Goal: Navigation & Orientation: Find specific page/section

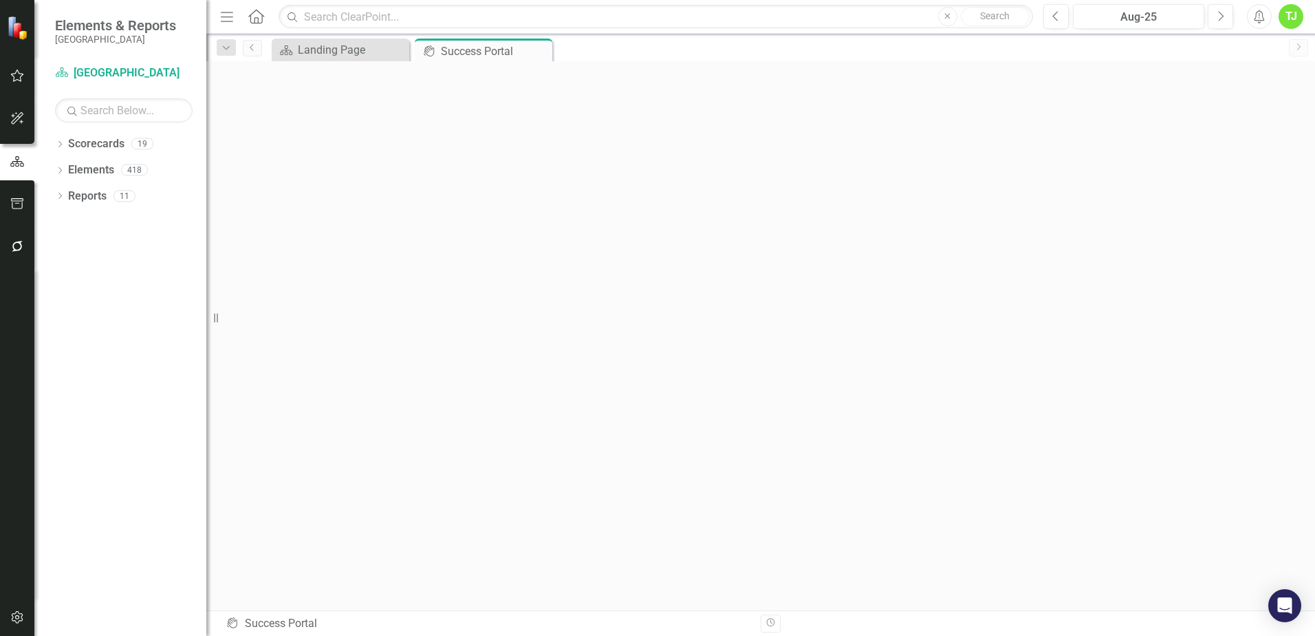
scroll to position [5, 0]
click at [261, 17] on icon "Home" at bounding box center [256, 16] width 18 height 14
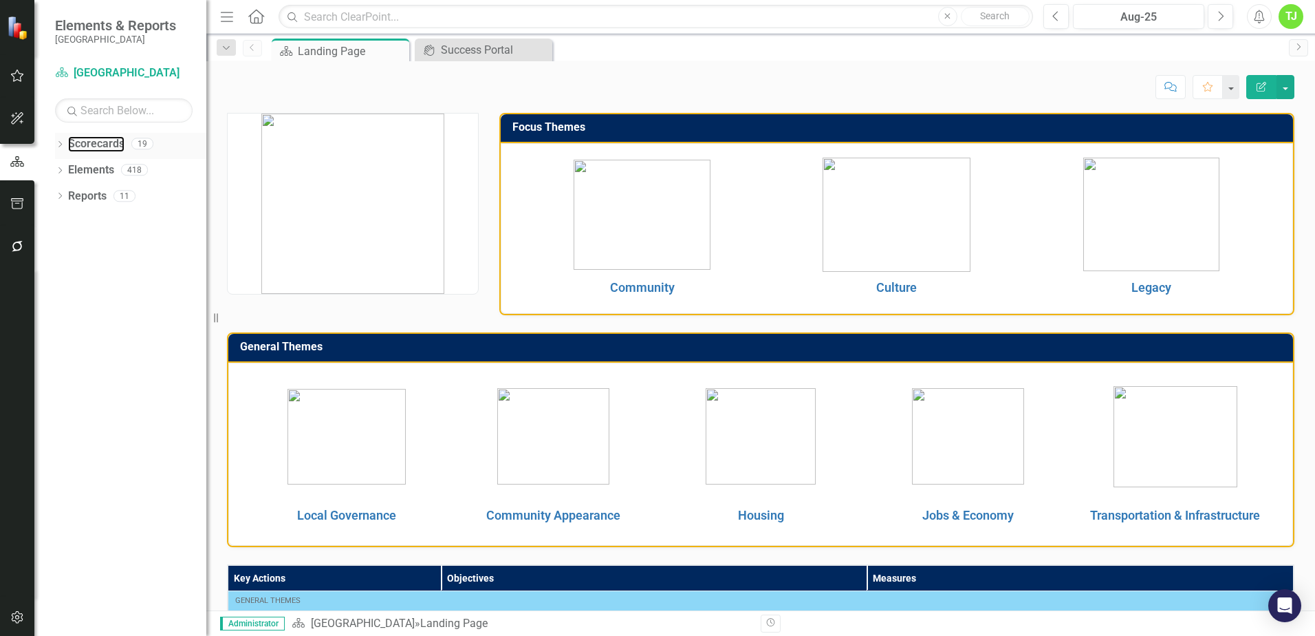
click at [77, 140] on link "Scorecards" at bounding box center [96, 144] width 56 height 16
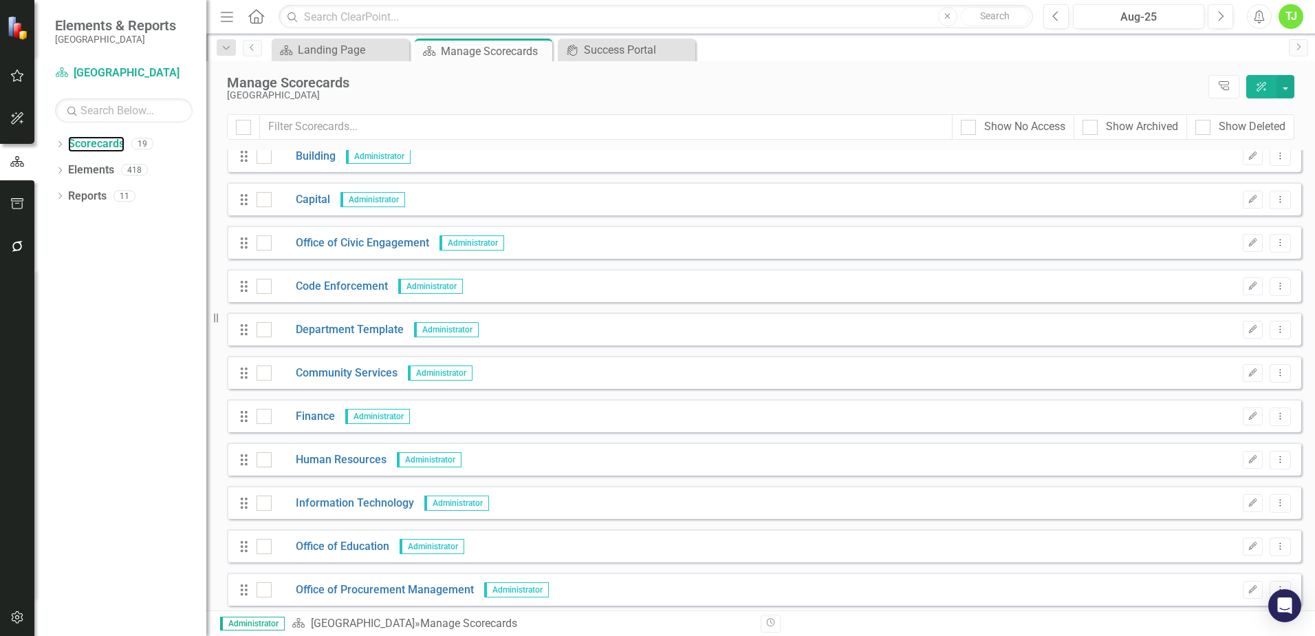
scroll to position [69, 0]
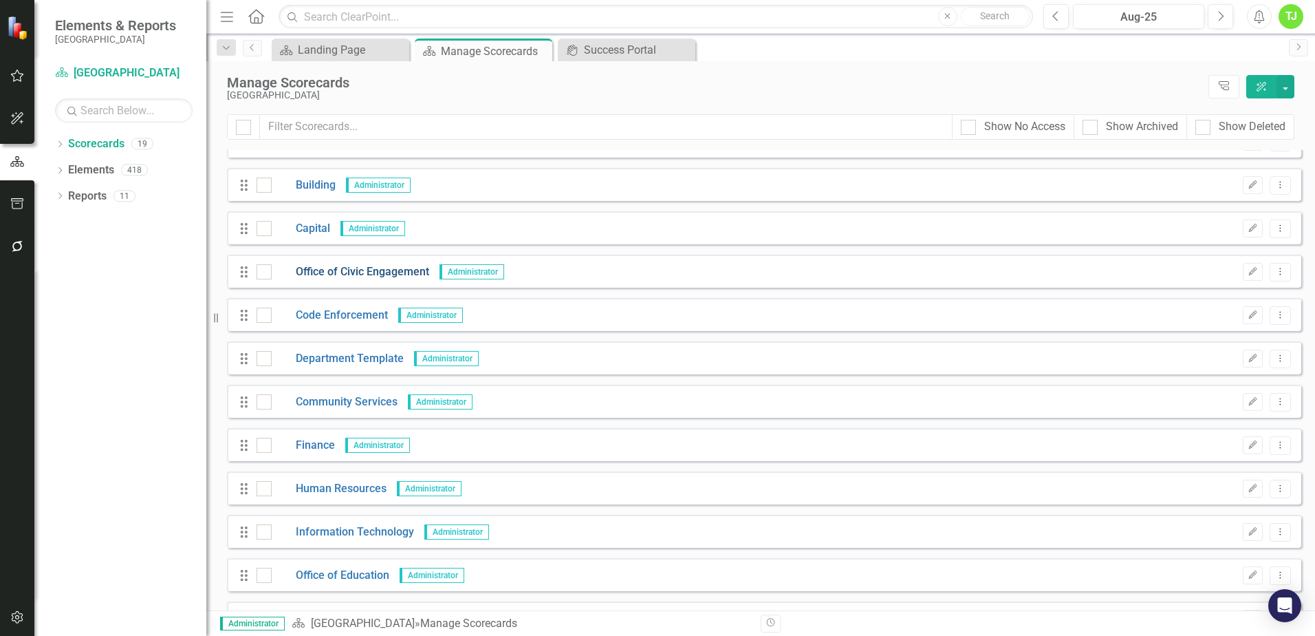
click at [351, 270] on link "Office of Civic Engagement" at bounding box center [351, 272] width 158 height 16
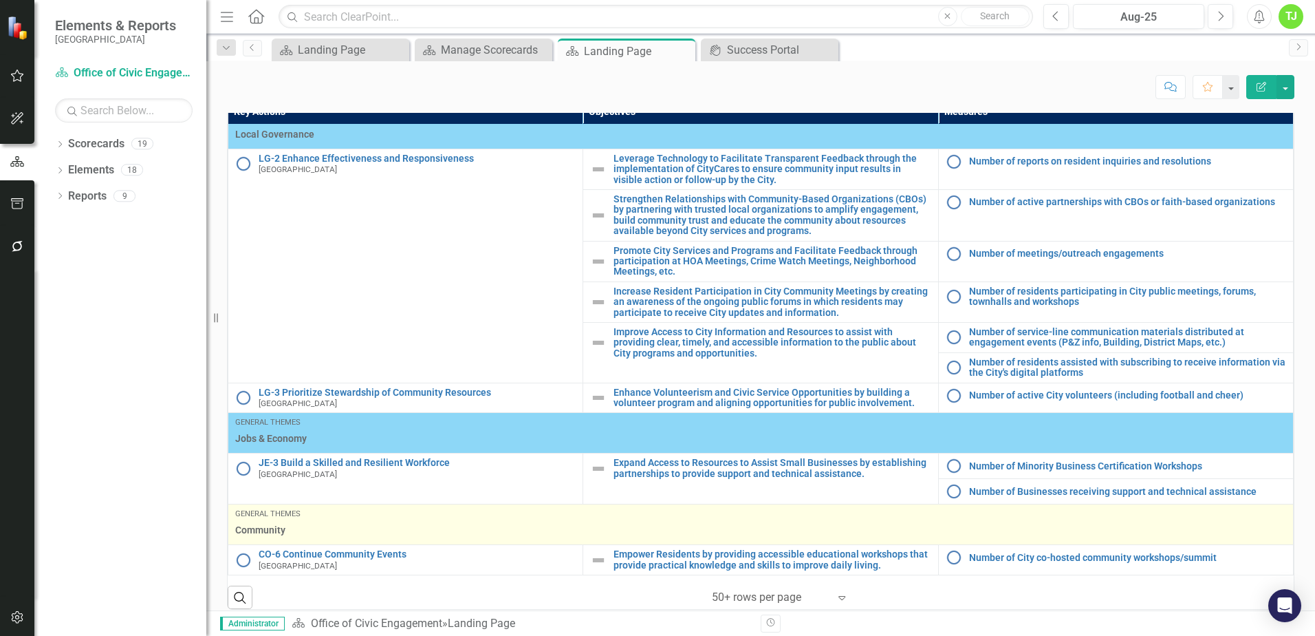
scroll to position [472, 0]
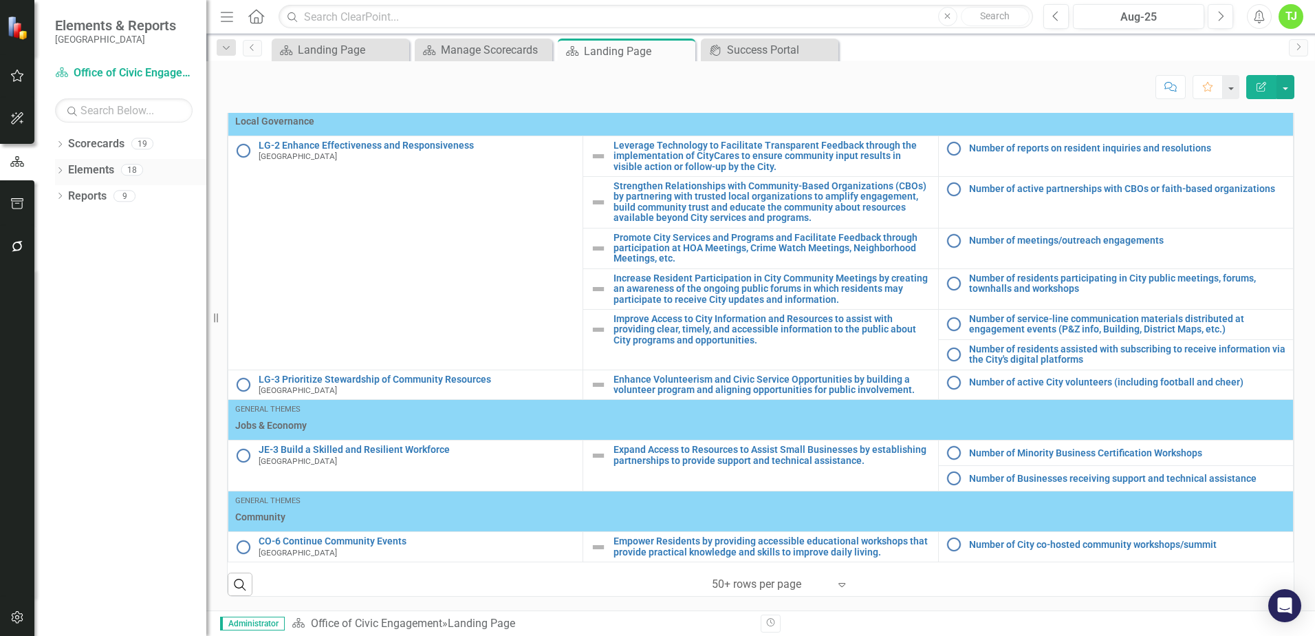
click at [82, 167] on link "Elements" at bounding box center [91, 170] width 46 height 16
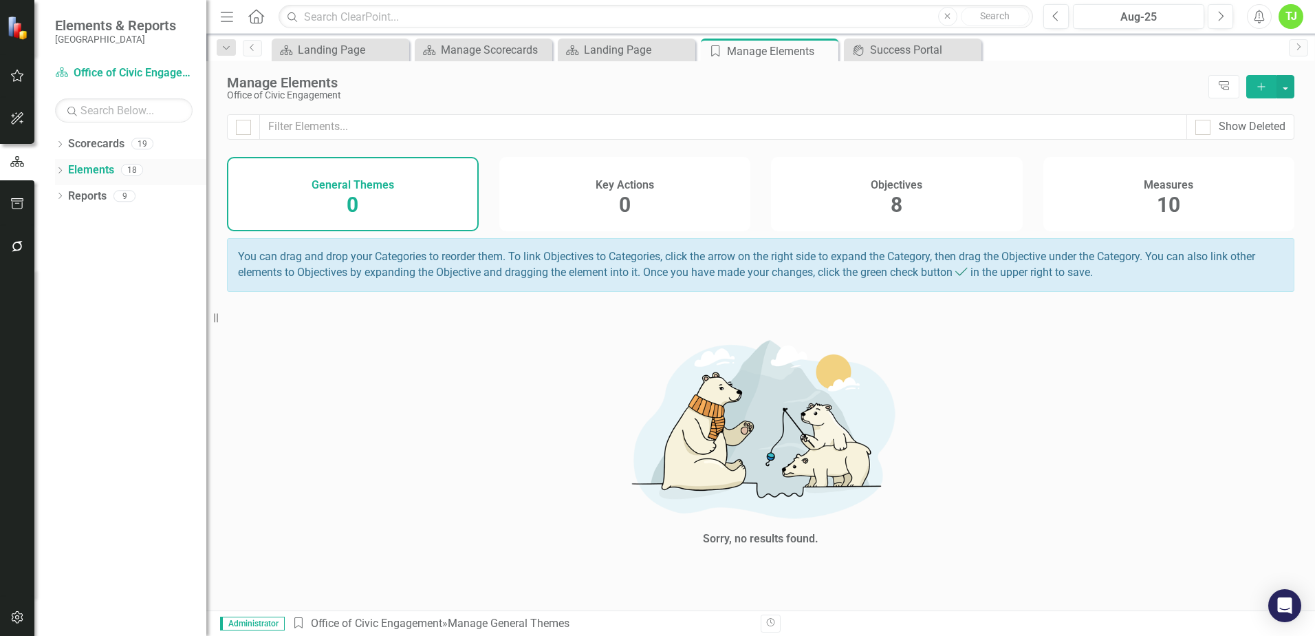
click at [56, 171] on icon "Dropdown" at bounding box center [60, 172] width 10 height 8
click at [95, 167] on link "Elements" at bounding box center [91, 170] width 46 height 16
click at [134, 171] on div "18" at bounding box center [132, 170] width 22 height 12
click at [56, 172] on icon "Dropdown" at bounding box center [58, 169] width 8 height 10
click at [58, 170] on icon "Dropdown" at bounding box center [60, 172] width 10 height 8
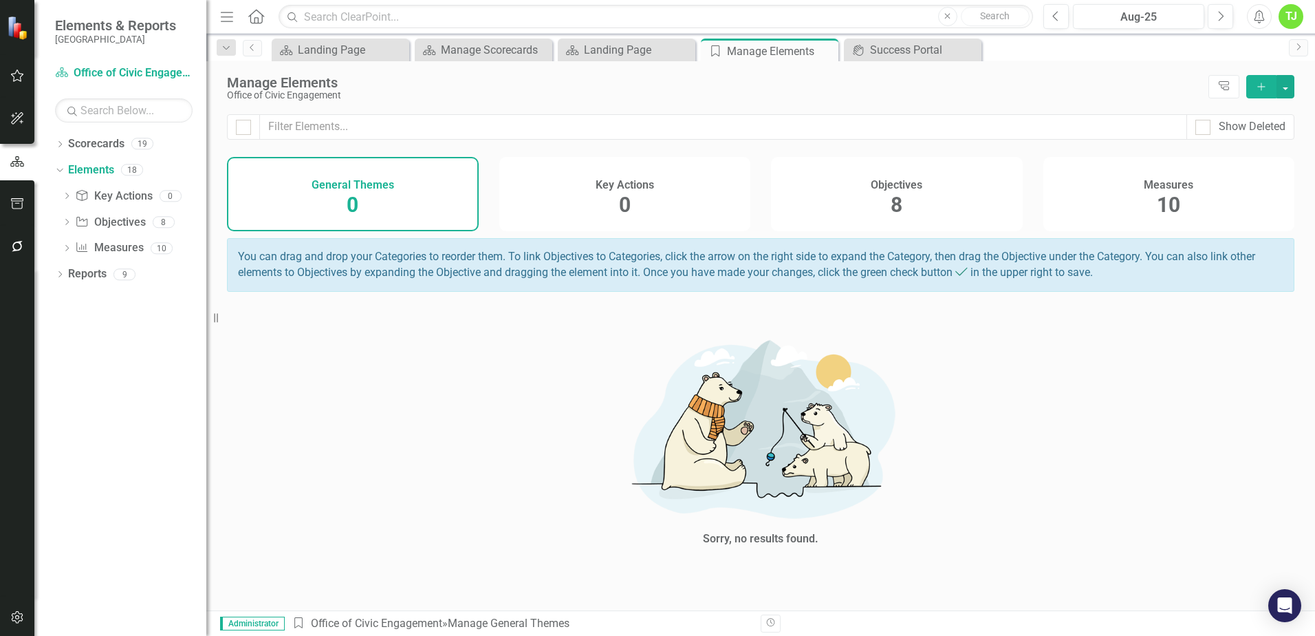
click at [1154, 191] on div "Measures 10" at bounding box center [1169, 194] width 252 height 74
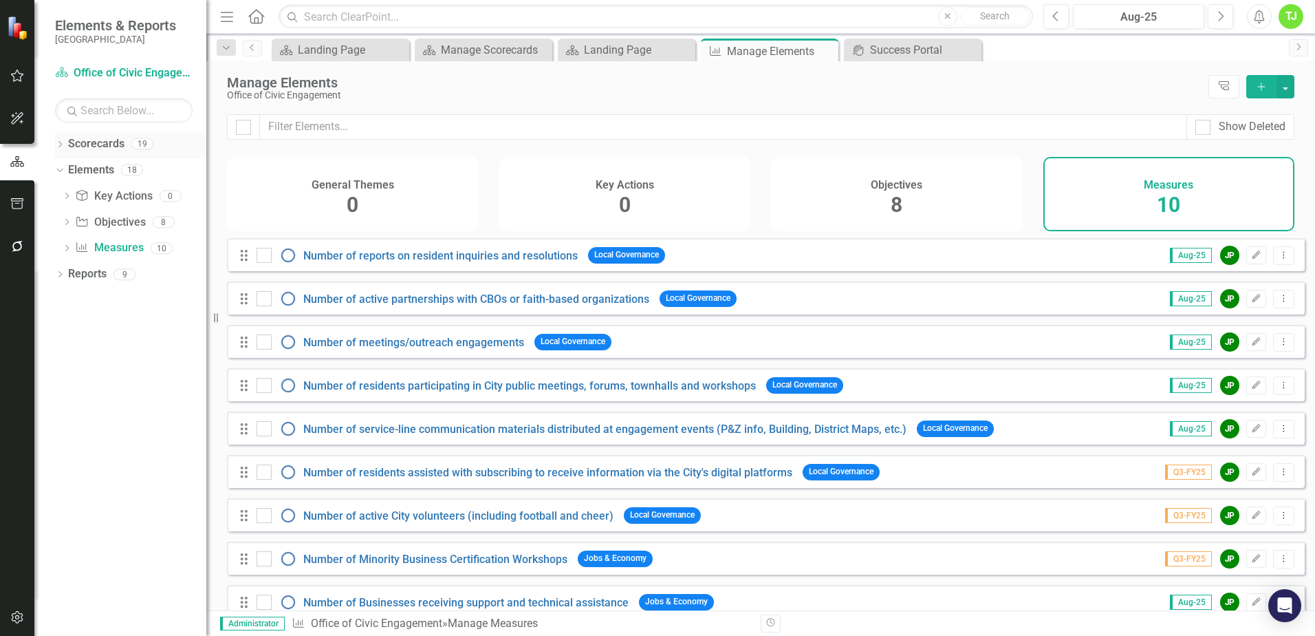
click at [96, 139] on link "Scorecards" at bounding box center [96, 144] width 56 height 16
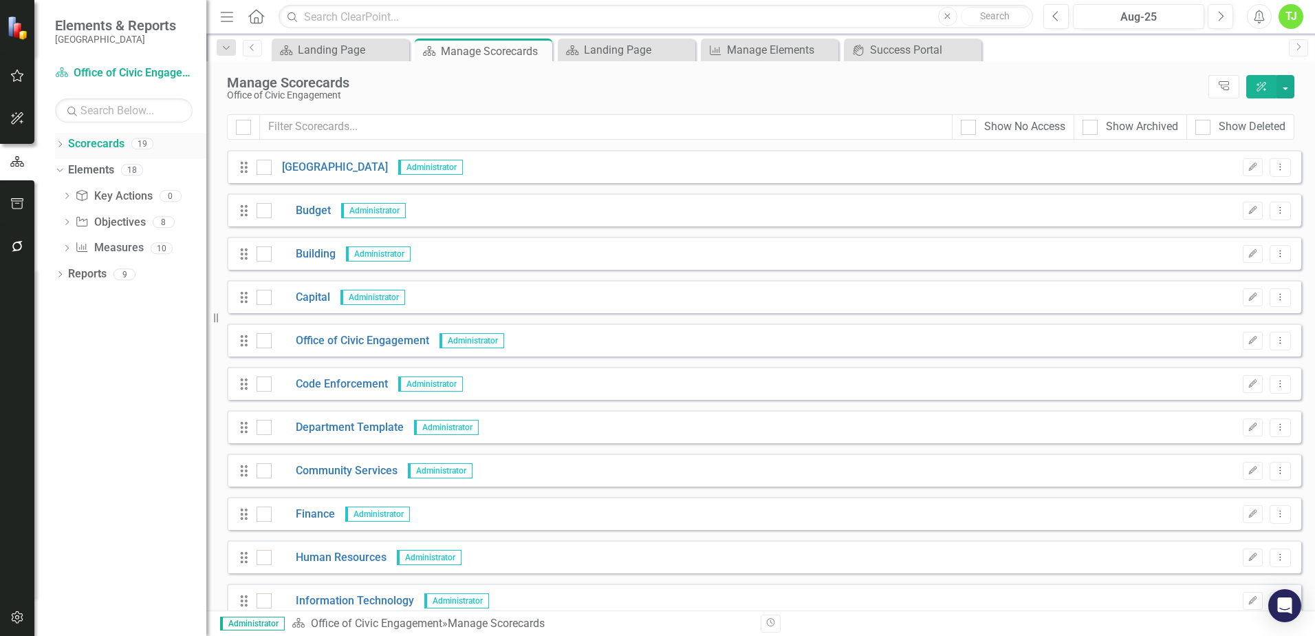
click at [61, 142] on icon "Dropdown" at bounding box center [60, 146] width 10 height 8
click at [67, 166] on icon at bounding box center [67, 169] width 3 height 7
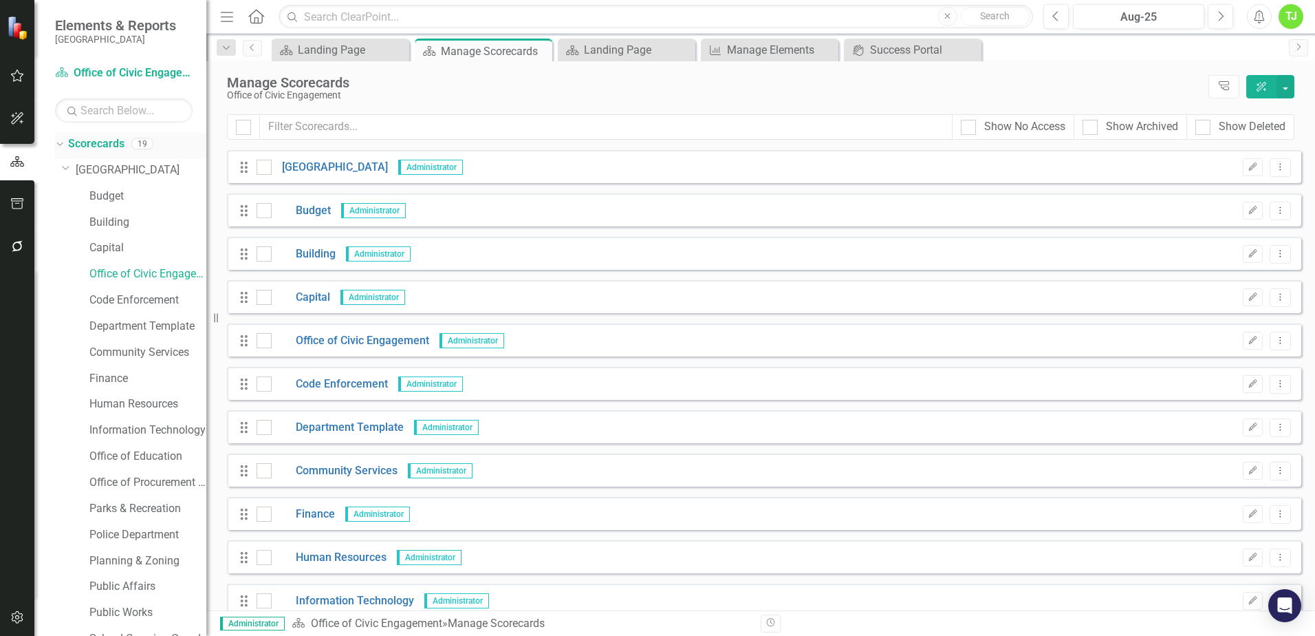
click at [65, 146] on div "Dropdown" at bounding box center [60, 145] width 10 height 7
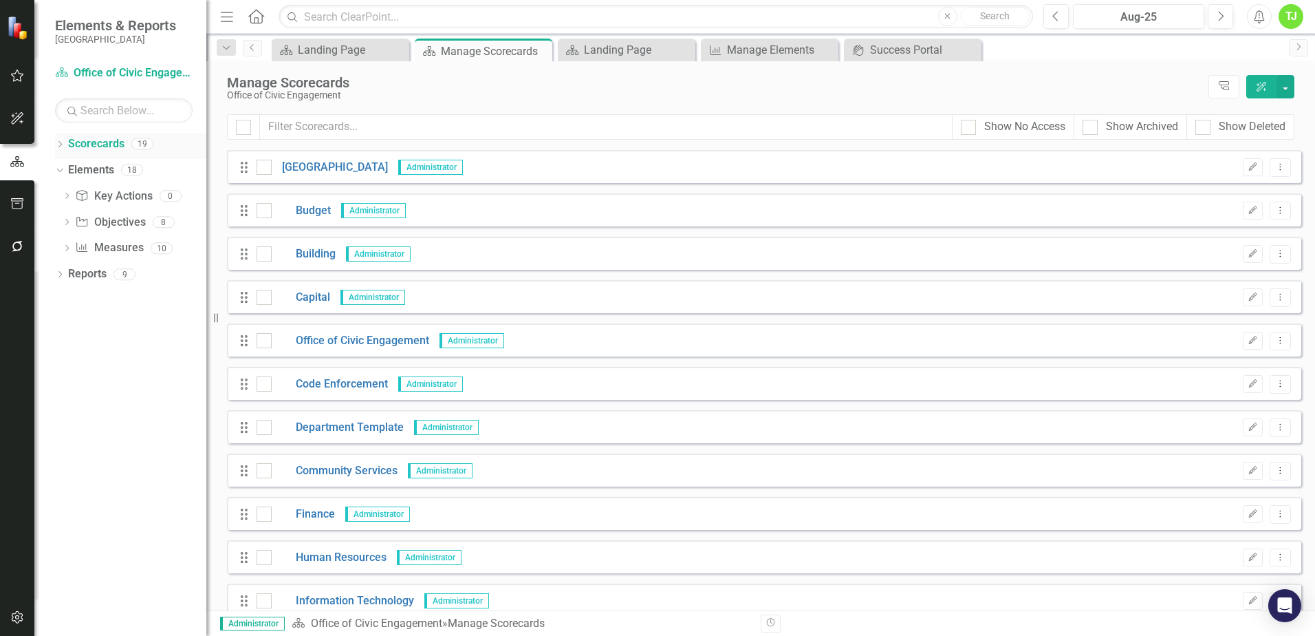
click at [62, 144] on icon "Dropdown" at bounding box center [60, 146] width 10 height 8
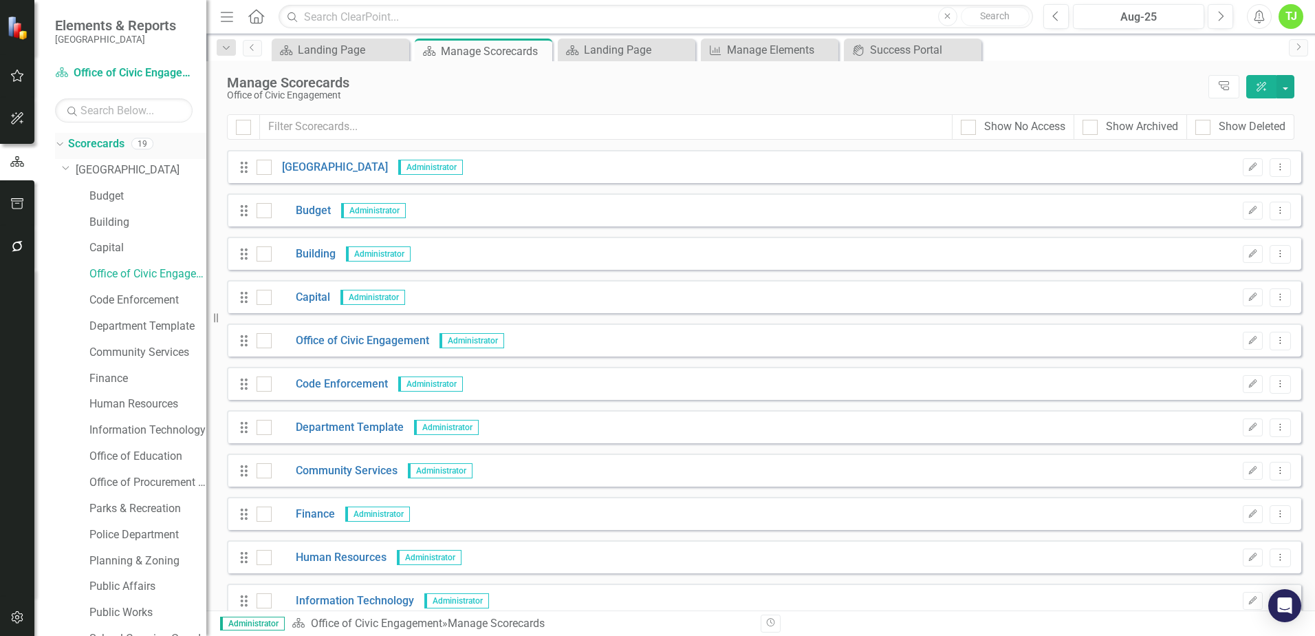
click at [62, 144] on icon "Dropdown" at bounding box center [58, 143] width 8 height 10
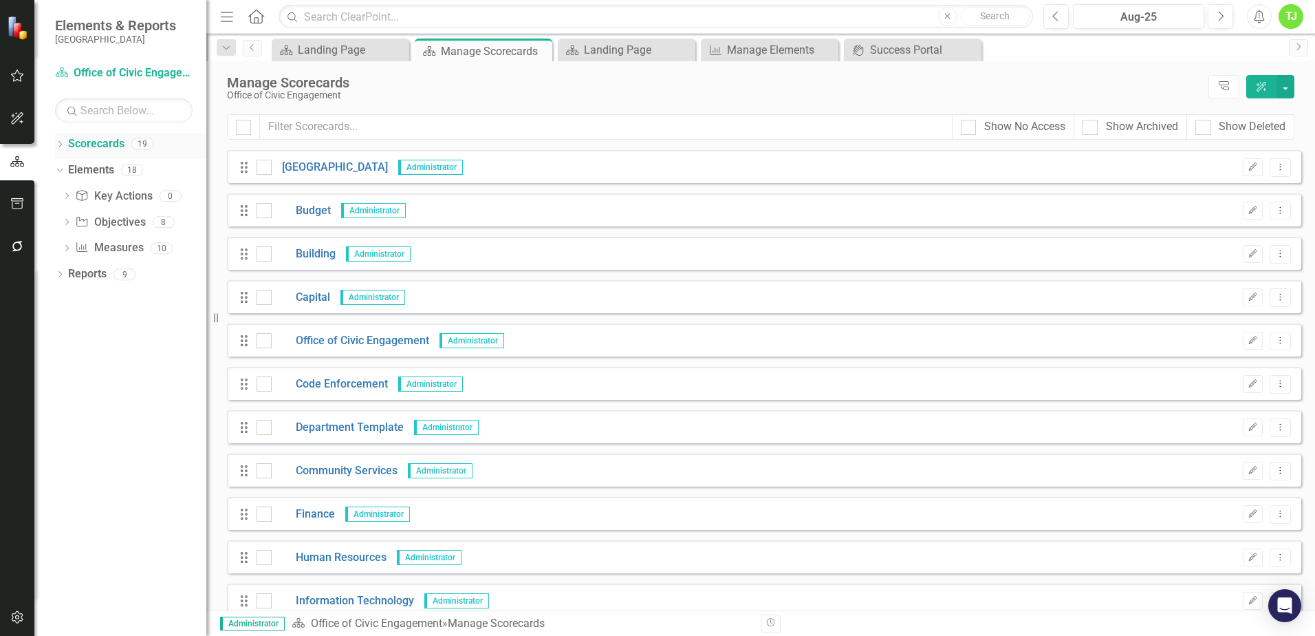
click at [59, 144] on icon "Dropdown" at bounding box center [60, 146] width 10 height 8
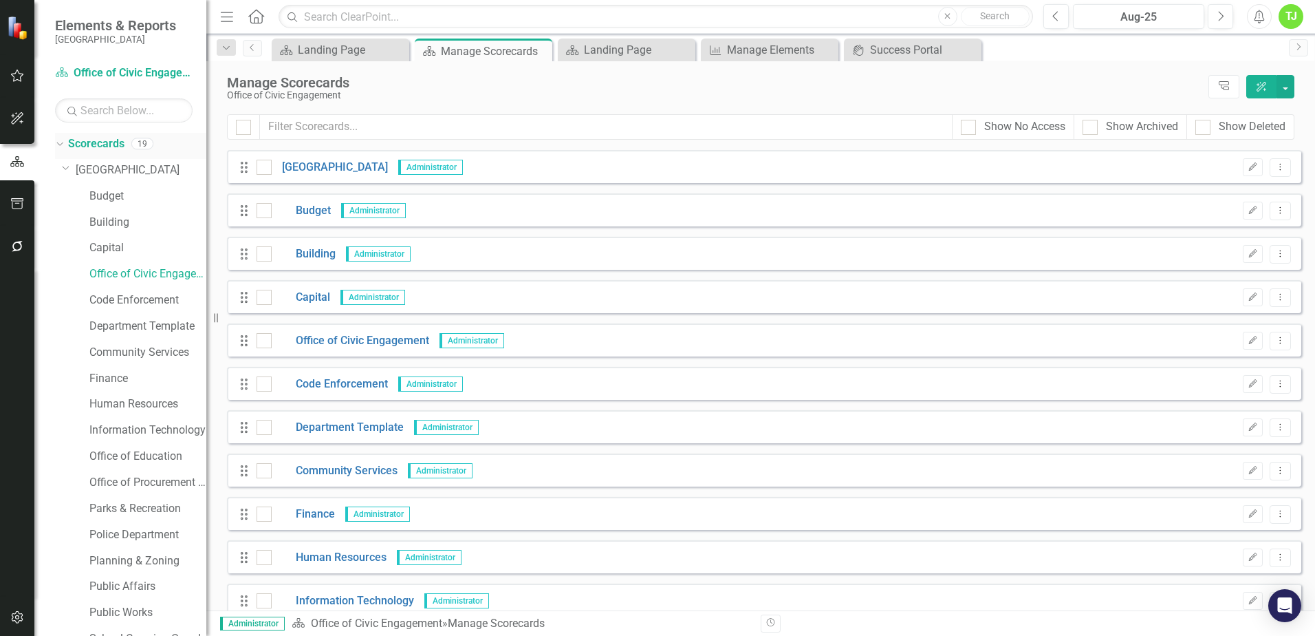
click at [60, 144] on icon "Dropdown" at bounding box center [58, 143] width 8 height 10
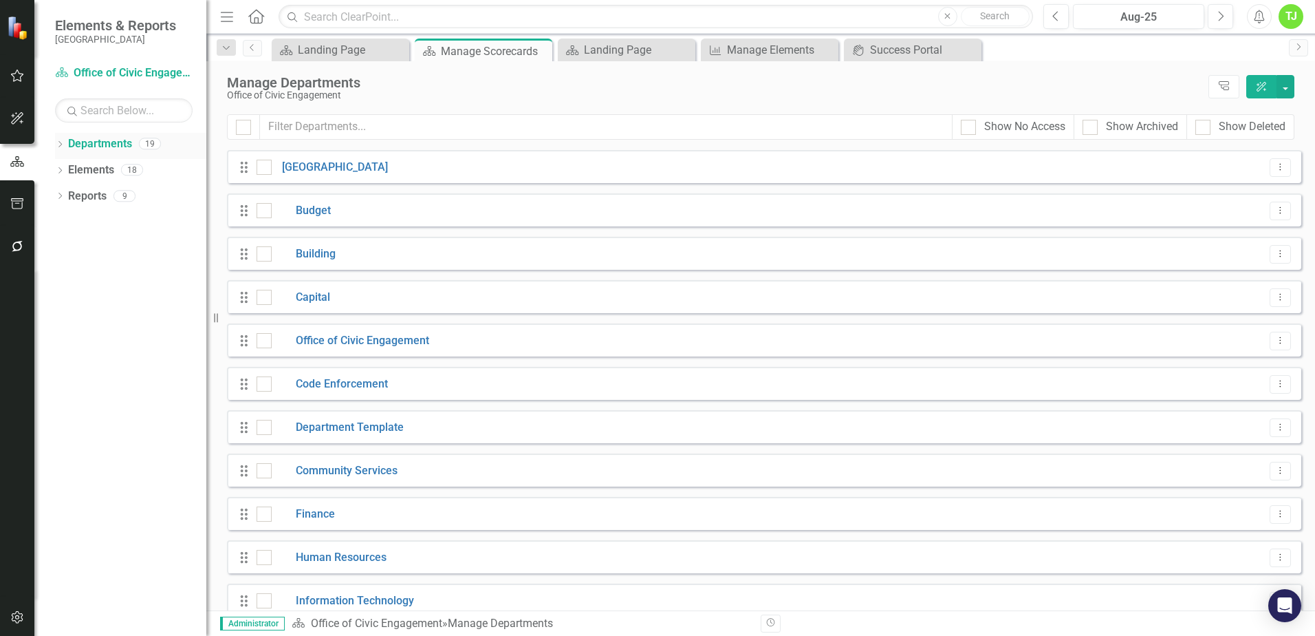
click at [63, 144] on icon "Dropdown" at bounding box center [60, 146] width 10 height 8
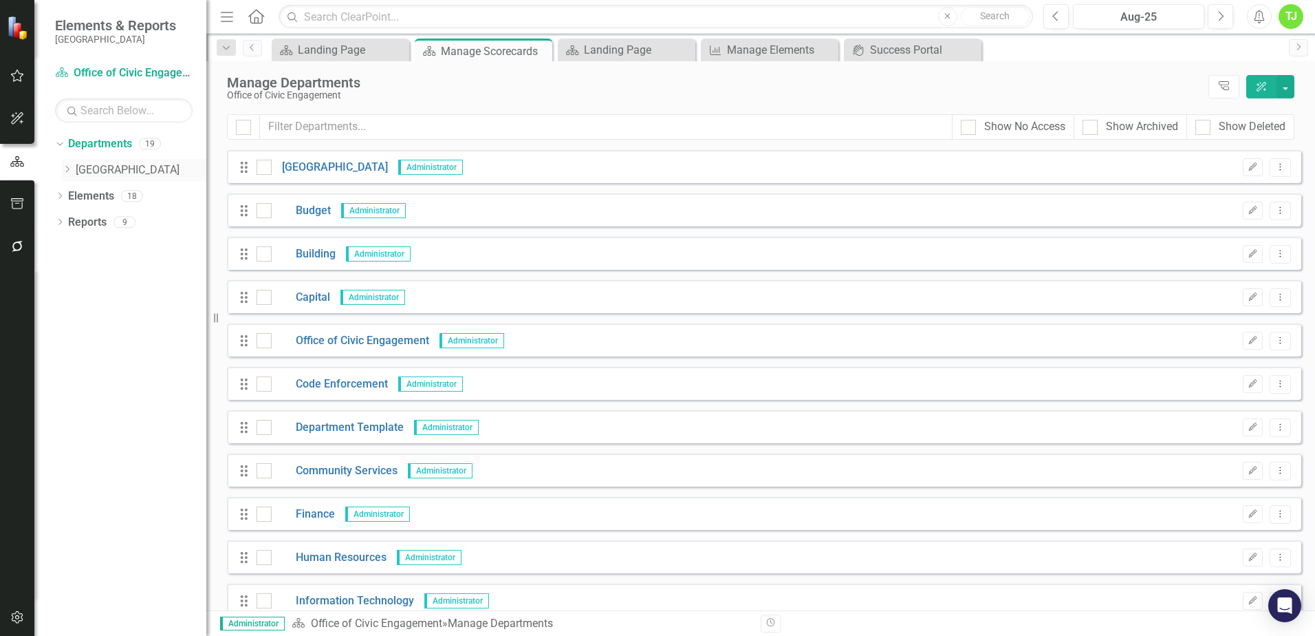
click at [72, 166] on icon "Dropdown" at bounding box center [67, 169] width 10 height 8
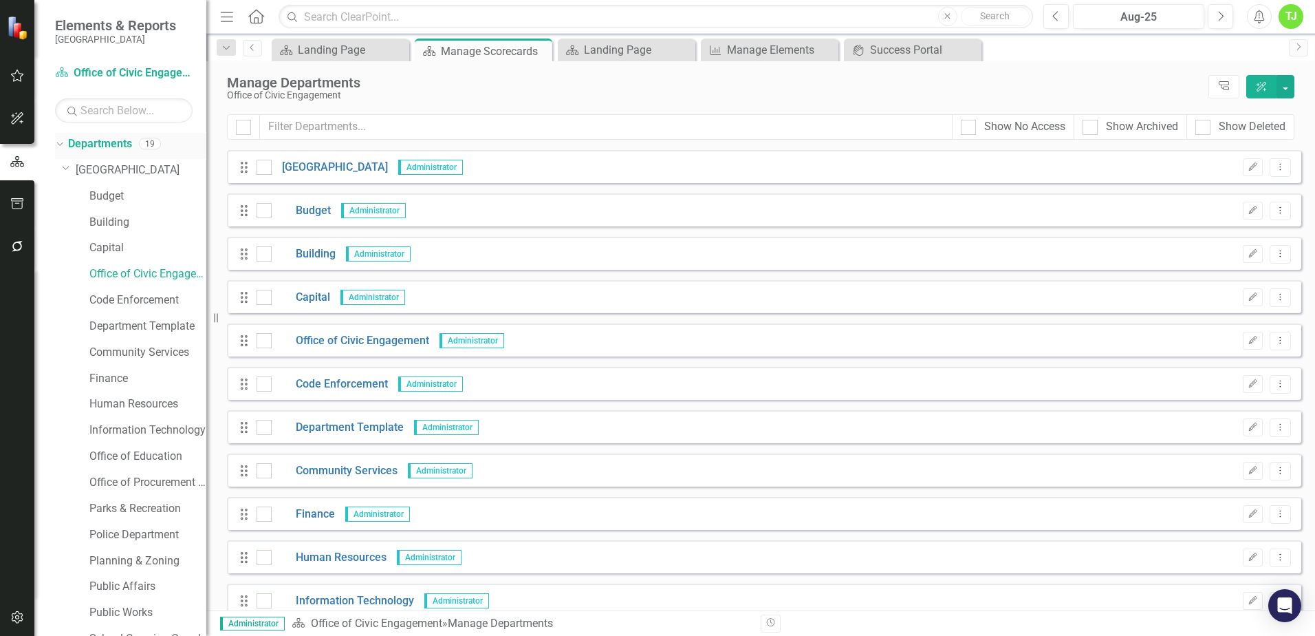
click at [65, 148] on div "Dropdown Departments 19" at bounding box center [130, 146] width 151 height 26
click at [59, 143] on icon "Dropdown" at bounding box center [58, 143] width 8 height 10
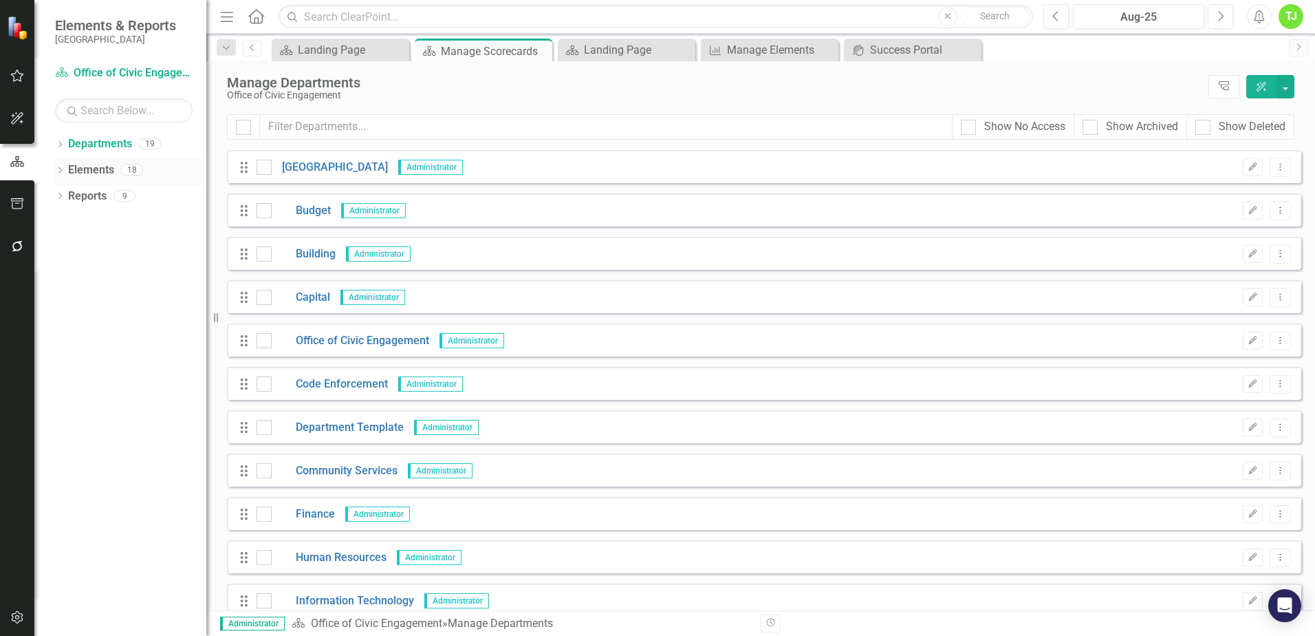
click at [61, 171] on icon "Dropdown" at bounding box center [60, 172] width 10 height 8
click at [61, 171] on icon "Dropdown" at bounding box center [58, 169] width 8 height 10
click at [62, 201] on icon "Dropdown" at bounding box center [60, 197] width 10 height 8
click at [62, 201] on div "Dropdown" at bounding box center [60, 198] width 10 height 7
click at [612, 51] on div "Landing Page" at bounding box center [629, 49] width 91 height 17
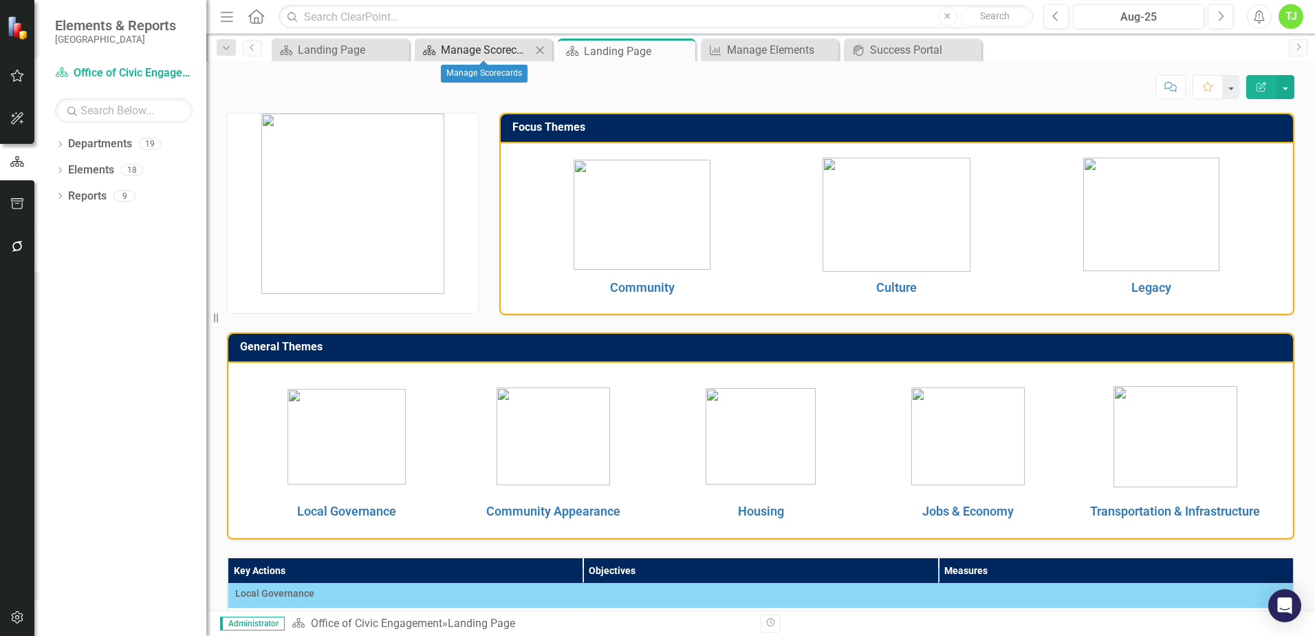
click at [462, 58] on div "Manage Scorecards" at bounding box center [486, 49] width 91 height 17
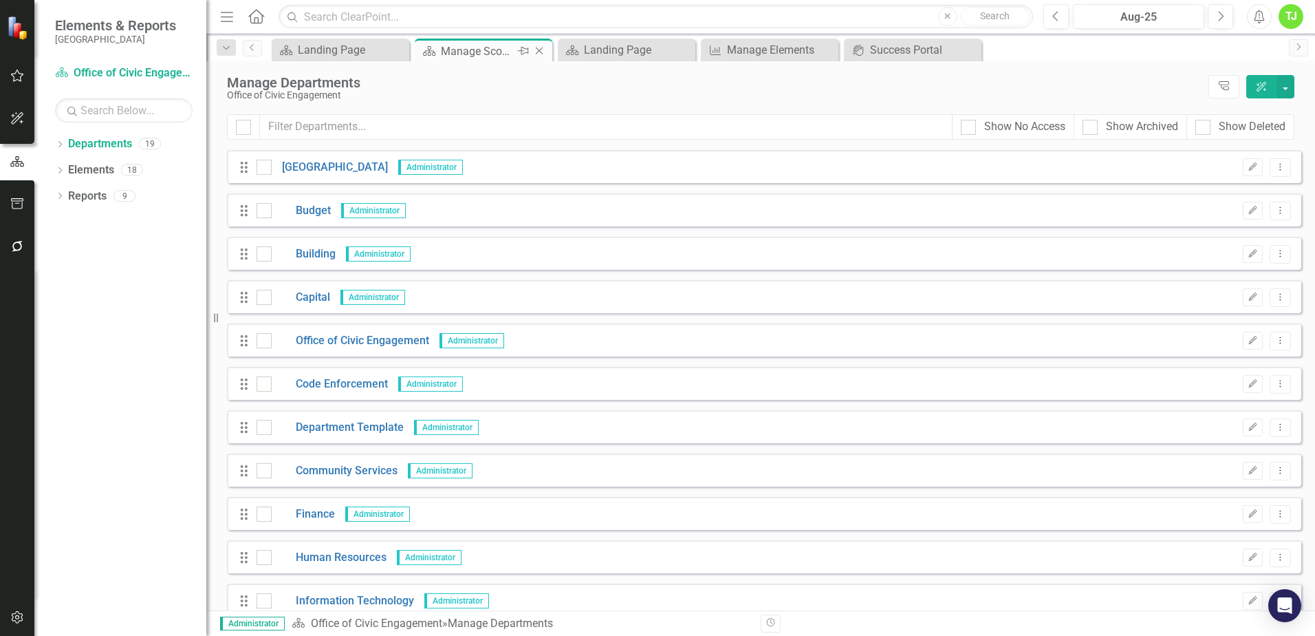
click at [482, 52] on div "Manage Scorecards" at bounding box center [478, 51] width 74 height 17
click at [475, 50] on div "Manage Scorecards" at bounding box center [478, 51] width 74 height 17
click at [489, 49] on div "Manage Scorecards" at bounding box center [478, 51] width 74 height 17
click at [338, 45] on div "Landing Page" at bounding box center [343, 49] width 91 height 17
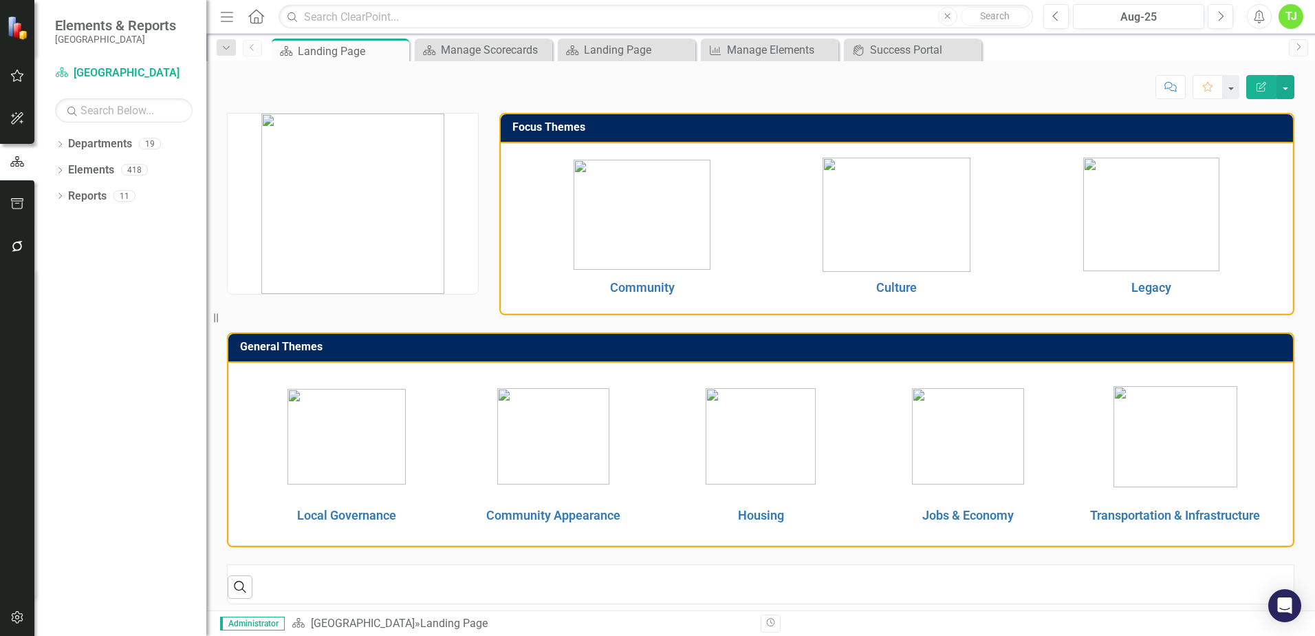
scroll to position [8, 0]
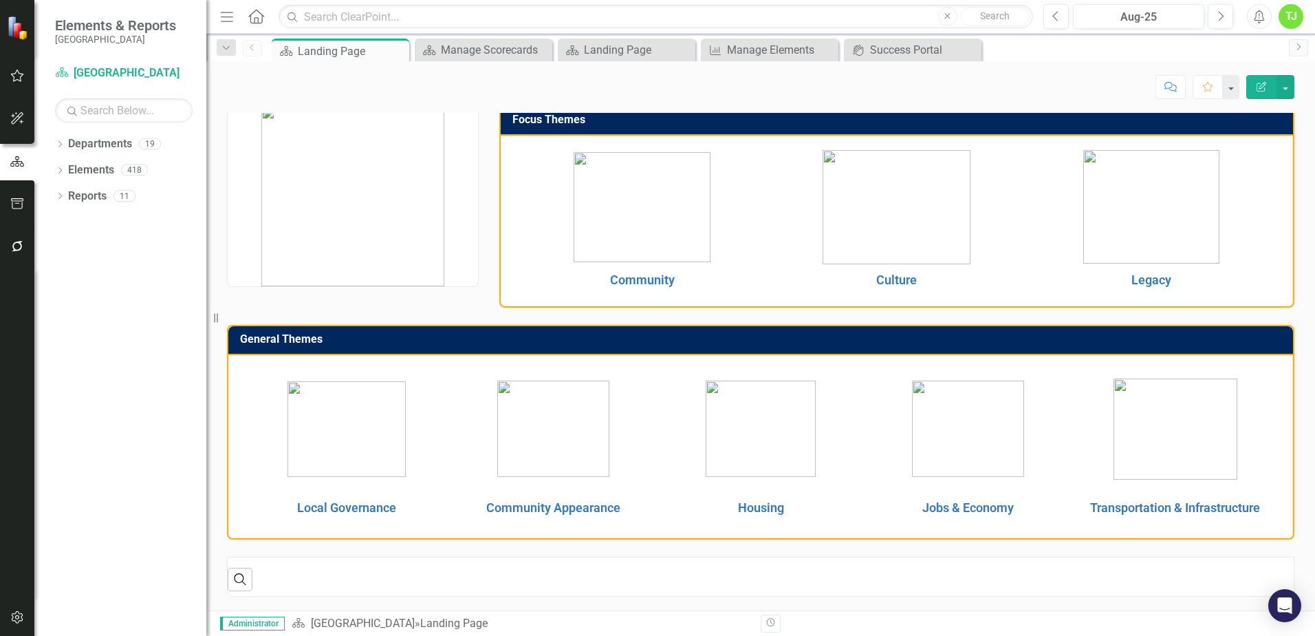
click at [256, 19] on icon "Home" at bounding box center [256, 16] width 18 height 14
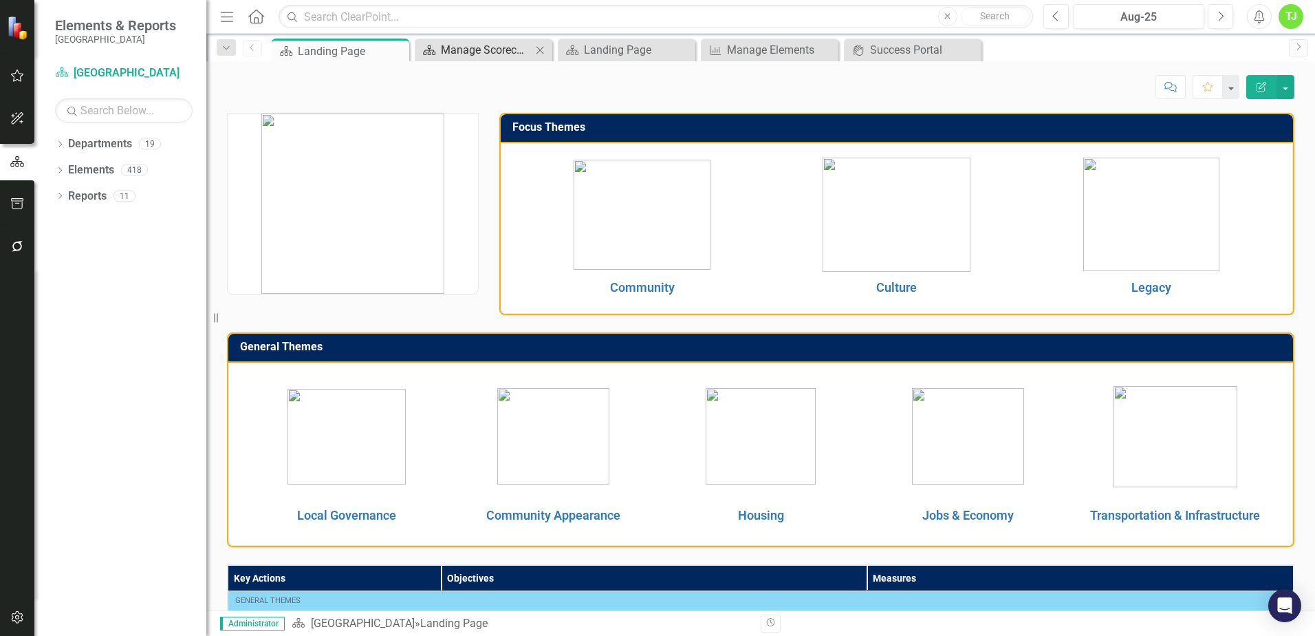
click at [480, 43] on div "Manage Scorecards" at bounding box center [486, 49] width 91 height 17
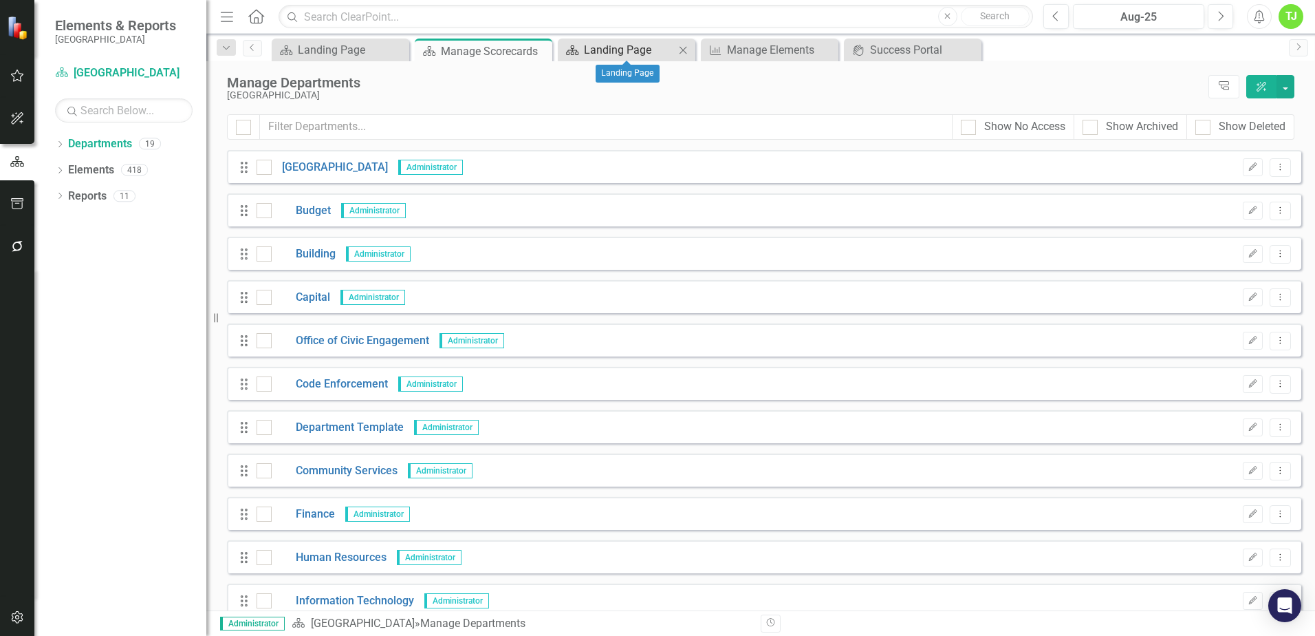
click at [609, 44] on div "Landing Page" at bounding box center [629, 49] width 91 height 17
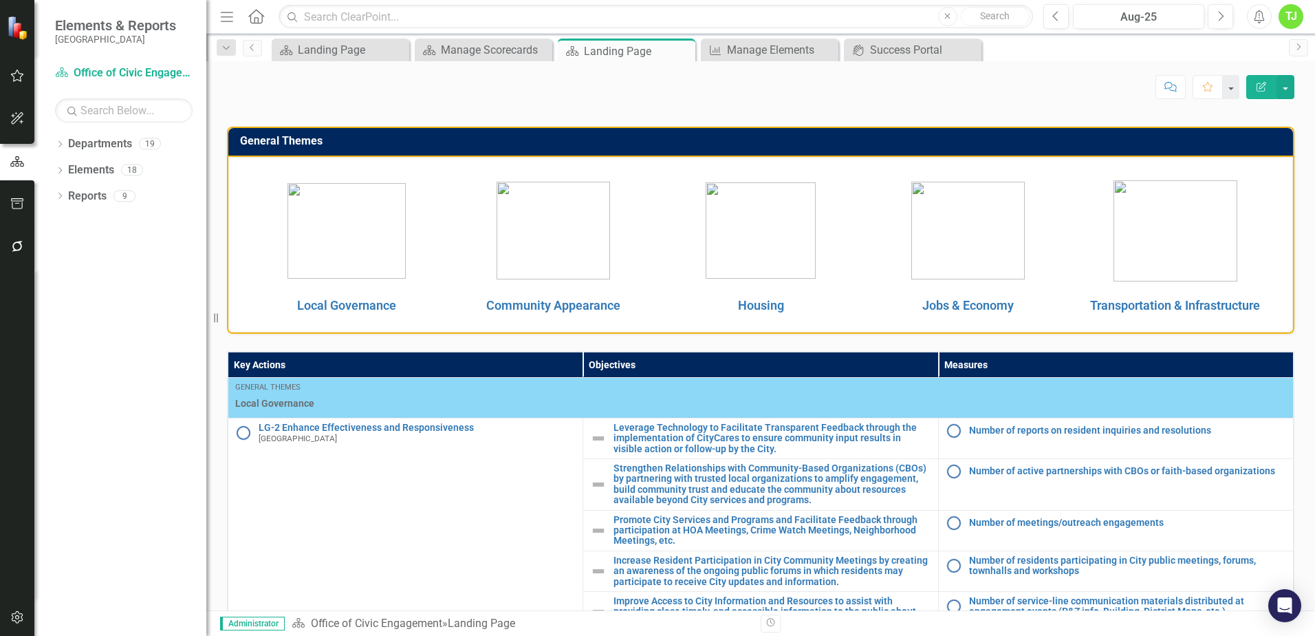
scroll to position [206, 0]
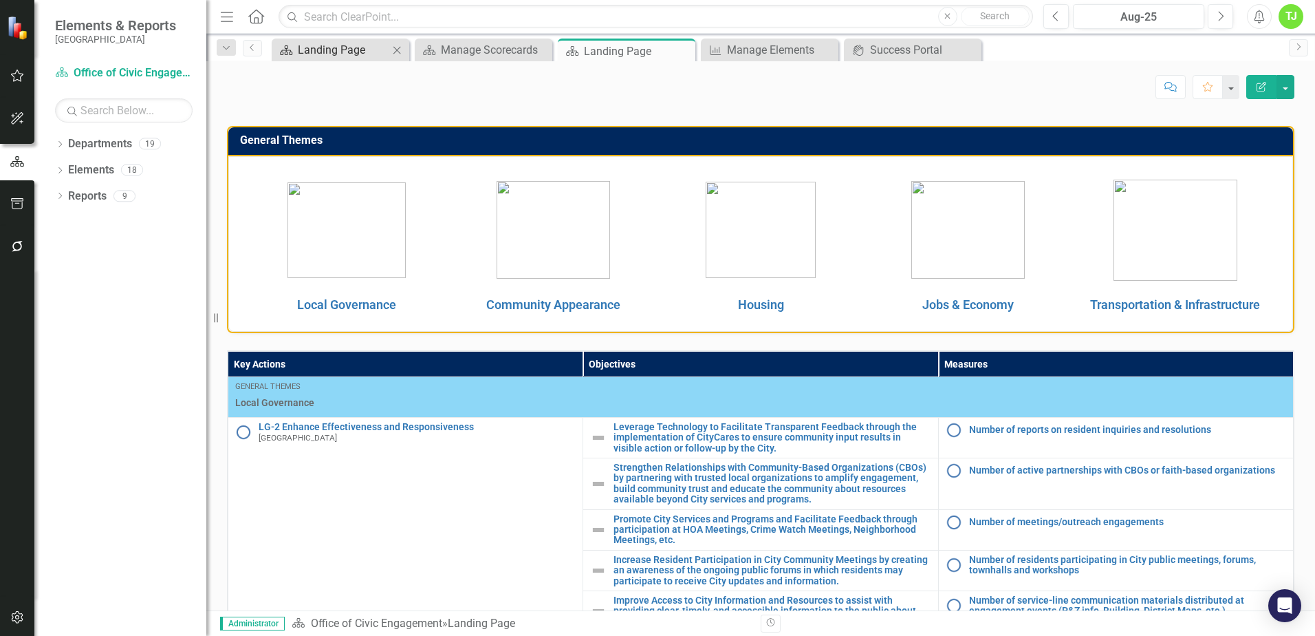
click at [369, 45] on div "Landing Page" at bounding box center [343, 49] width 91 height 17
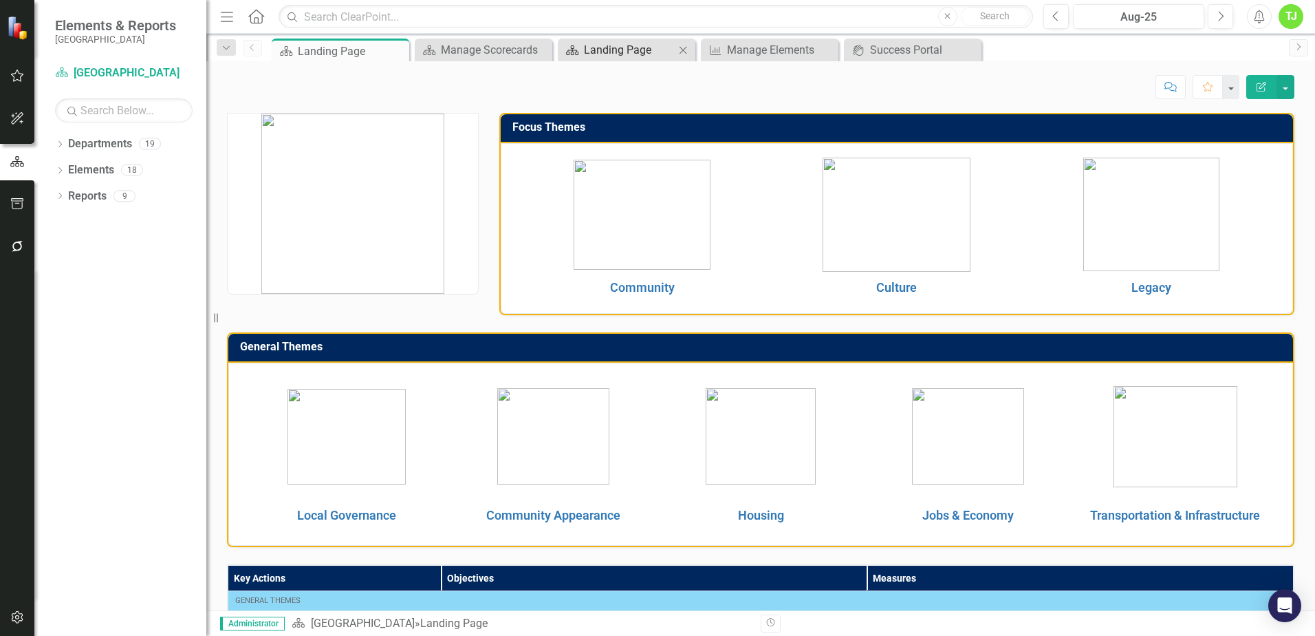
click at [637, 48] on div "Landing Page" at bounding box center [629, 49] width 91 height 17
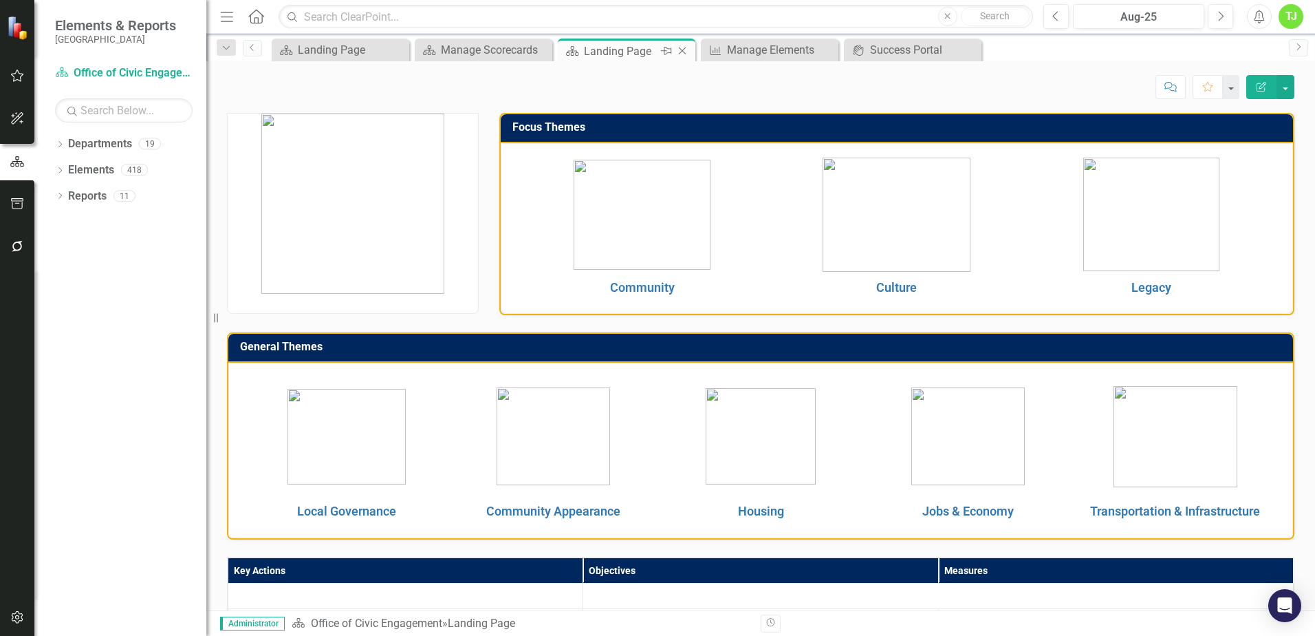
click at [619, 50] on div "Landing Page" at bounding box center [621, 51] width 74 height 17
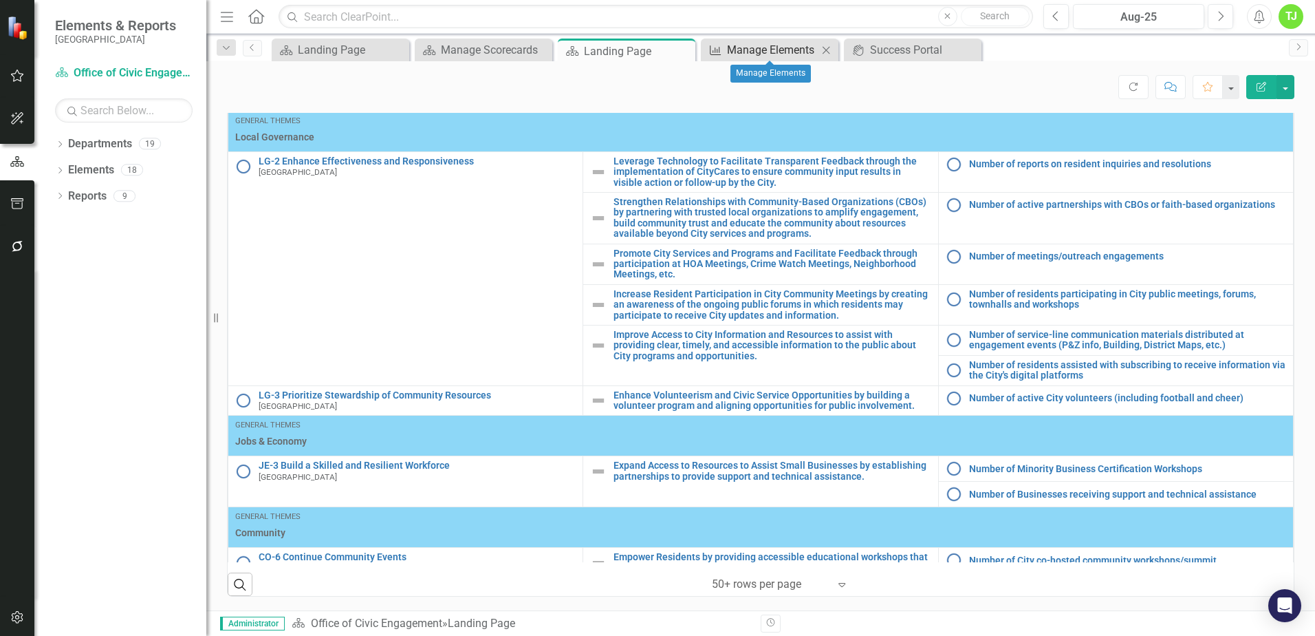
click at [747, 47] on div "Manage Elements" at bounding box center [772, 49] width 91 height 17
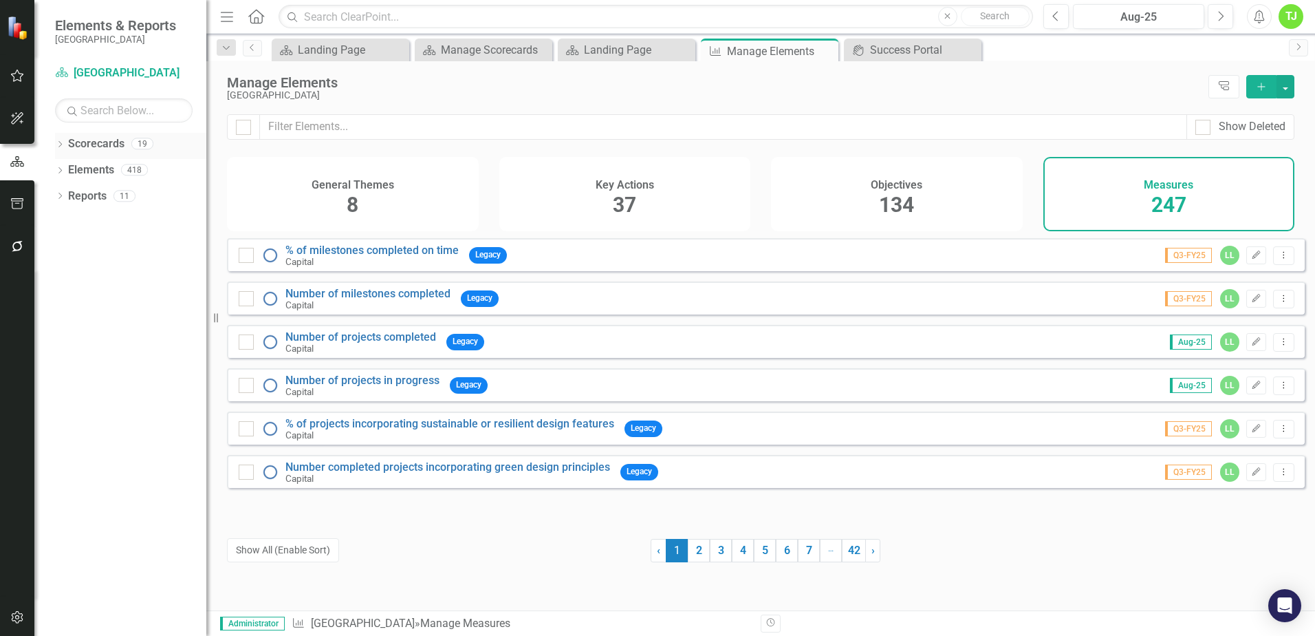
click at [65, 147] on icon "Dropdown" at bounding box center [60, 146] width 10 height 8
click at [912, 50] on div "Success Portal" at bounding box center [915, 49] width 91 height 17
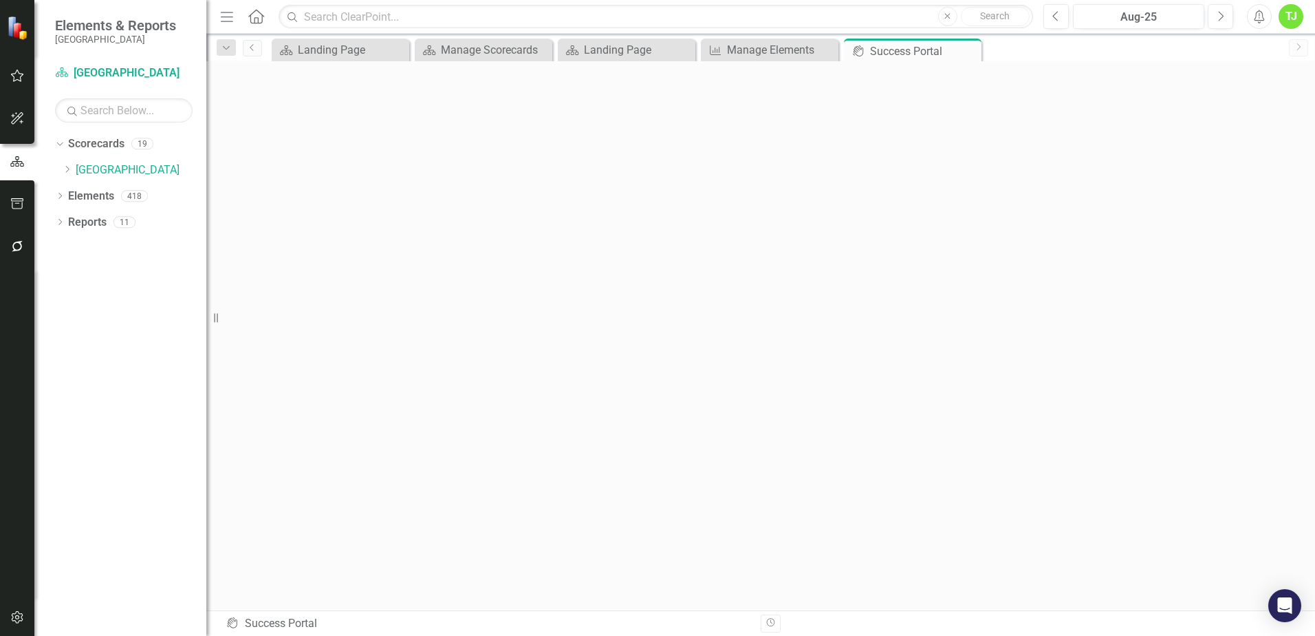
scroll to position [5, 0]
click at [14, 80] on icon "button" at bounding box center [17, 75] width 14 height 11
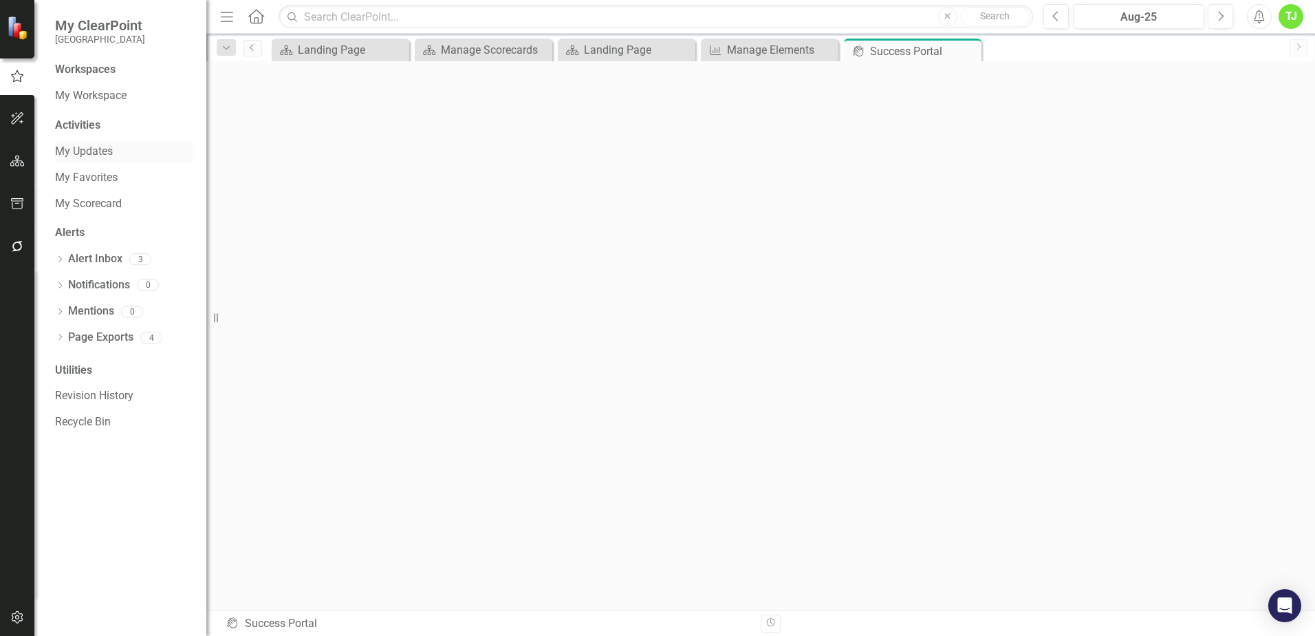
click at [92, 158] on link "My Updates" at bounding box center [124, 152] width 138 height 16
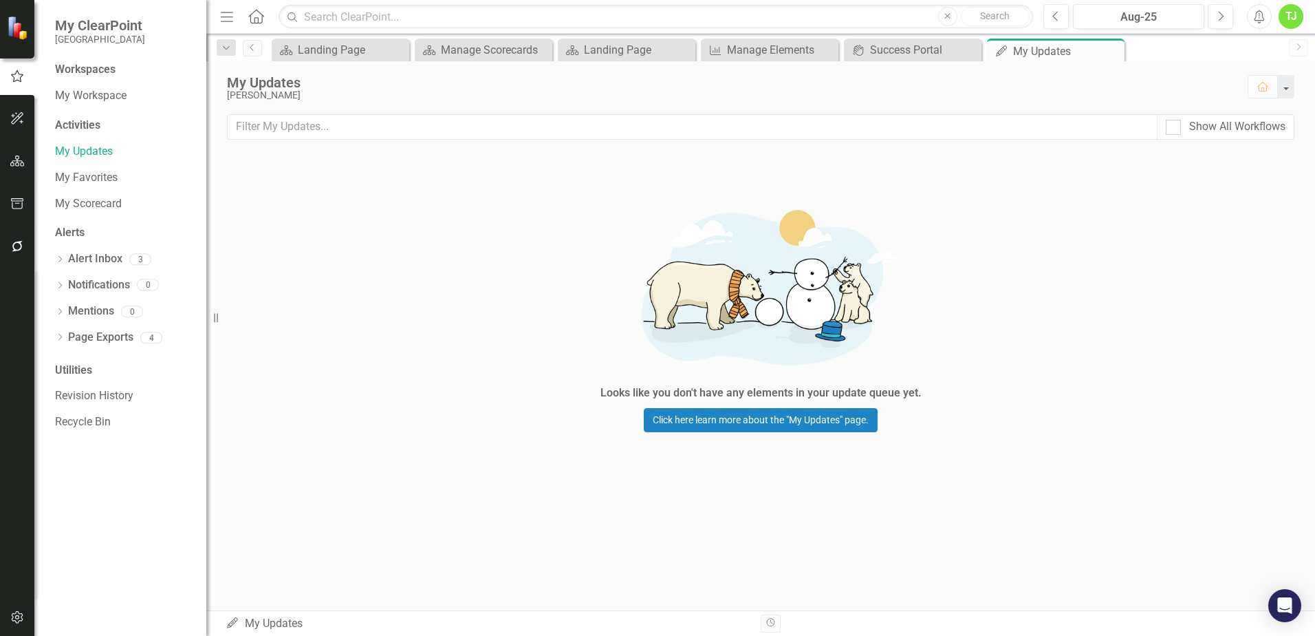
click at [100, 68] on div "Workspaces" at bounding box center [85, 70] width 61 height 16
click at [86, 97] on link "My Workspace" at bounding box center [124, 96] width 138 height 16
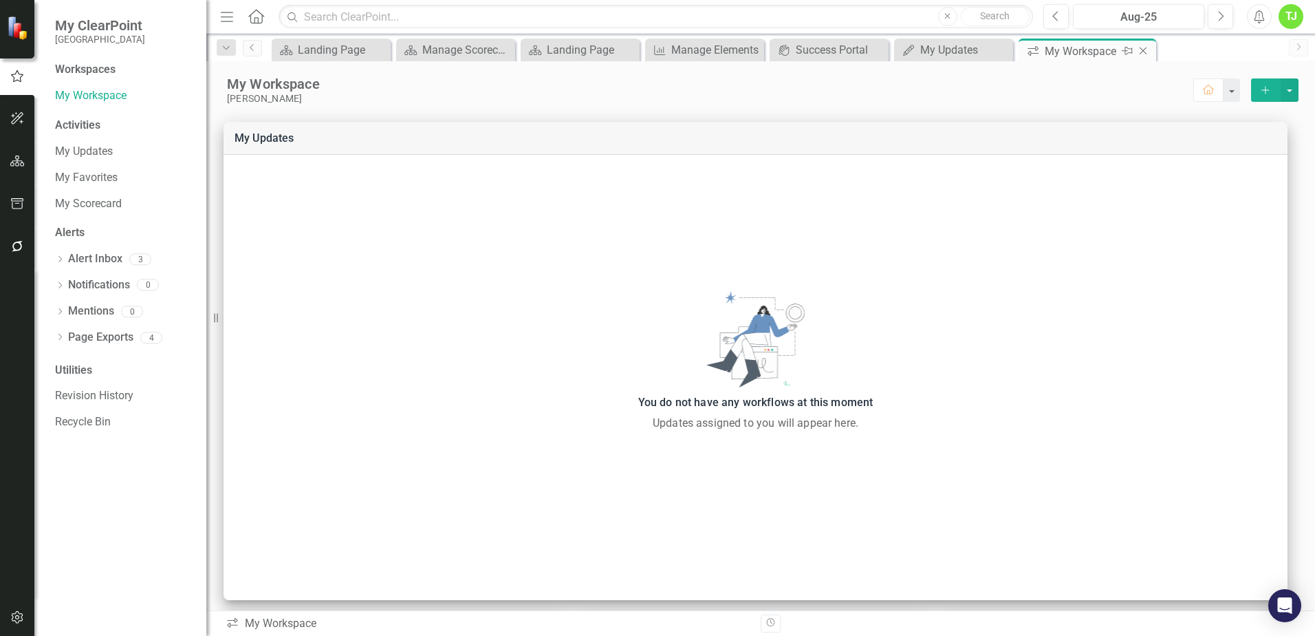
click at [1143, 51] on icon "Close" at bounding box center [1143, 50] width 14 height 11
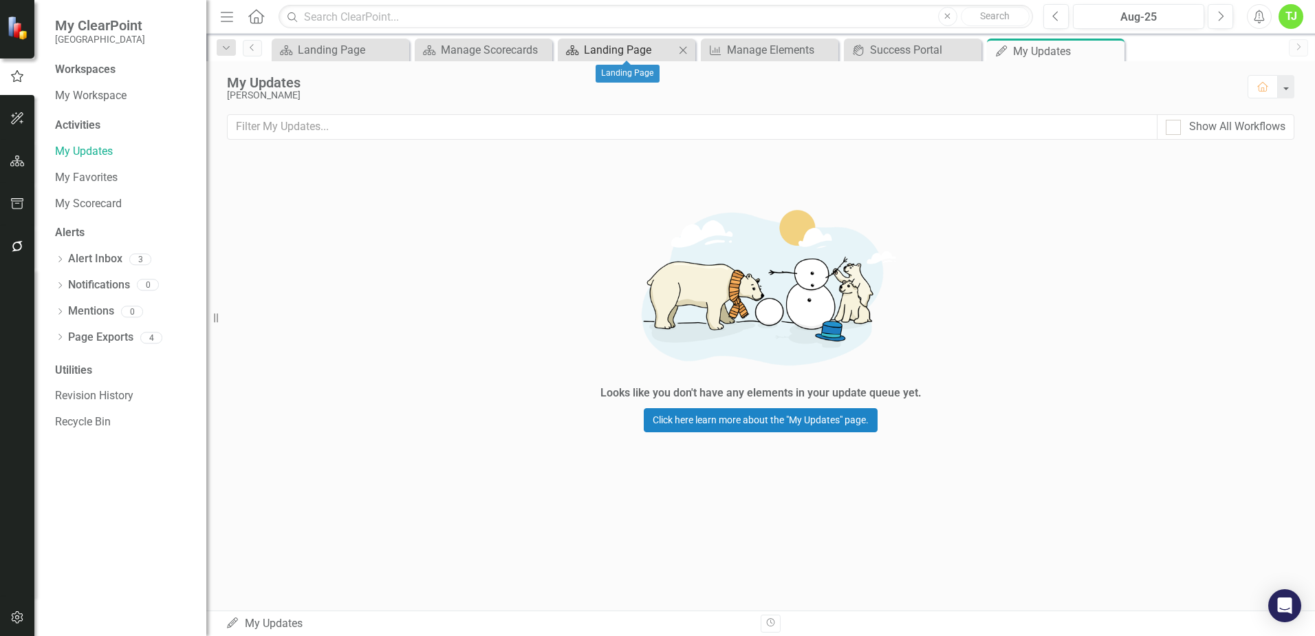
click at [609, 55] on div "Landing Page" at bounding box center [629, 49] width 91 height 17
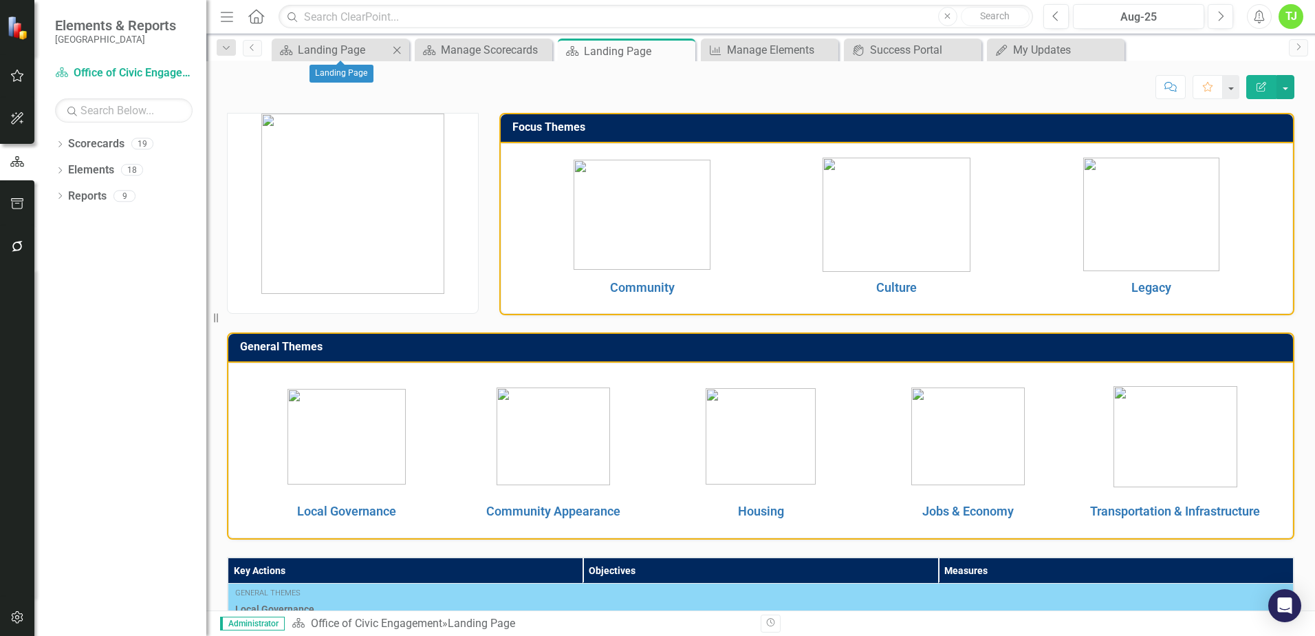
click at [396, 49] on icon "Close" at bounding box center [397, 50] width 14 height 11
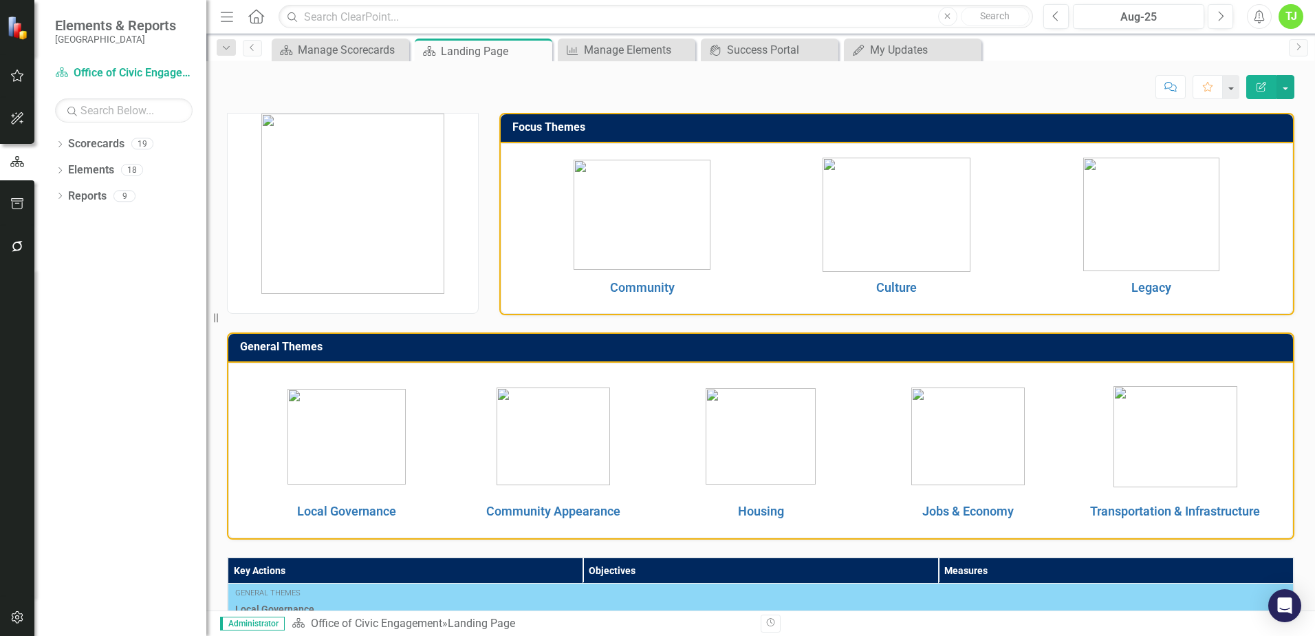
click at [638, 218] on img at bounding box center [642, 215] width 137 height 110
click at [636, 235] on img at bounding box center [642, 215] width 137 height 110
click at [647, 289] on link "Community" at bounding box center [642, 287] width 65 height 14
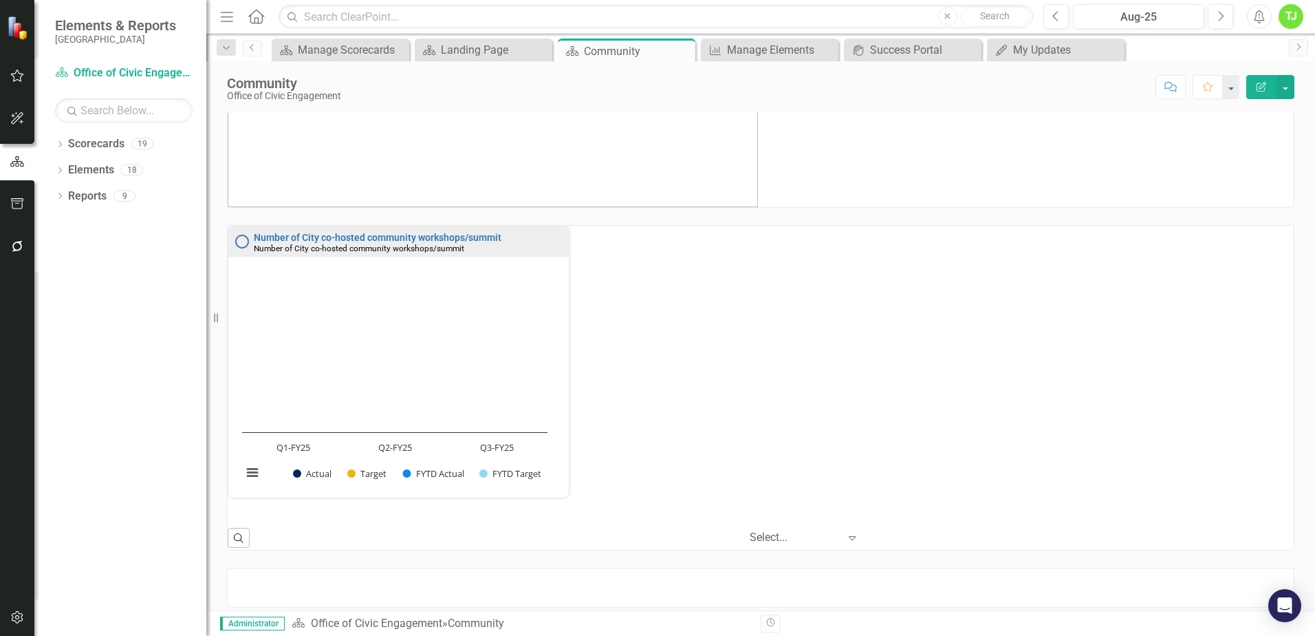
scroll to position [39, 0]
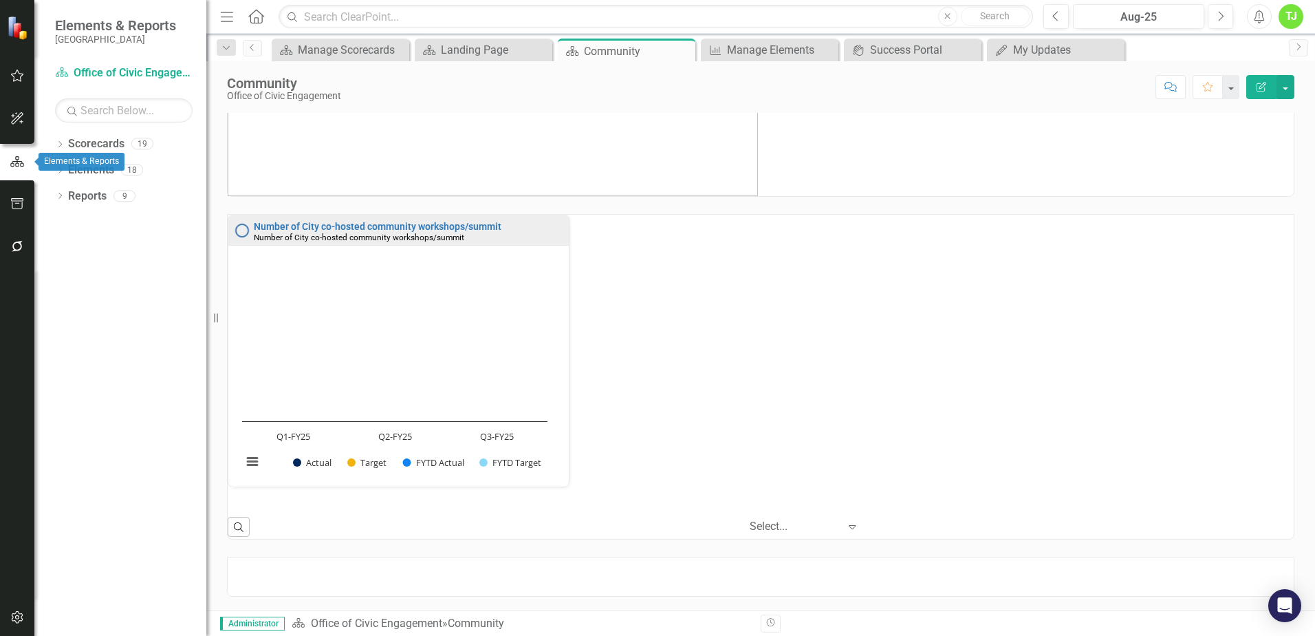
click at [23, 160] on icon "button" at bounding box center [17, 161] width 15 height 12
click at [845, 525] on icon "Expand" at bounding box center [852, 526] width 14 height 11
click at [17, 207] on icon "button" at bounding box center [17, 203] width 14 height 11
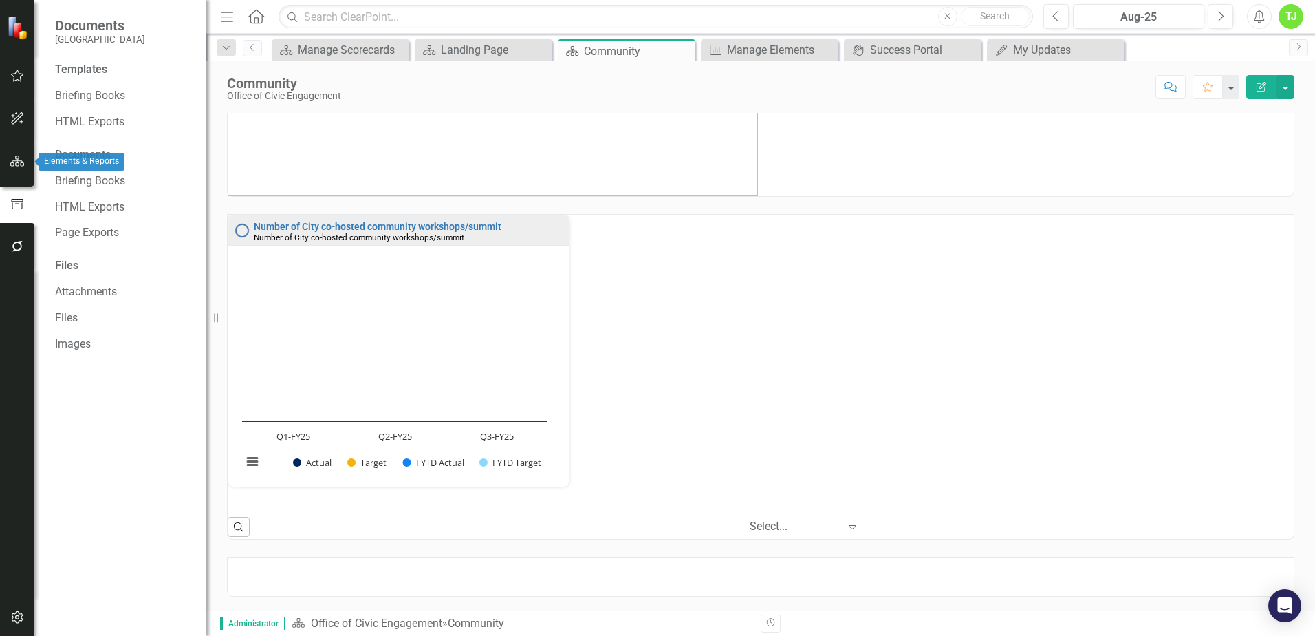
click at [15, 157] on icon "button" at bounding box center [17, 160] width 14 height 11
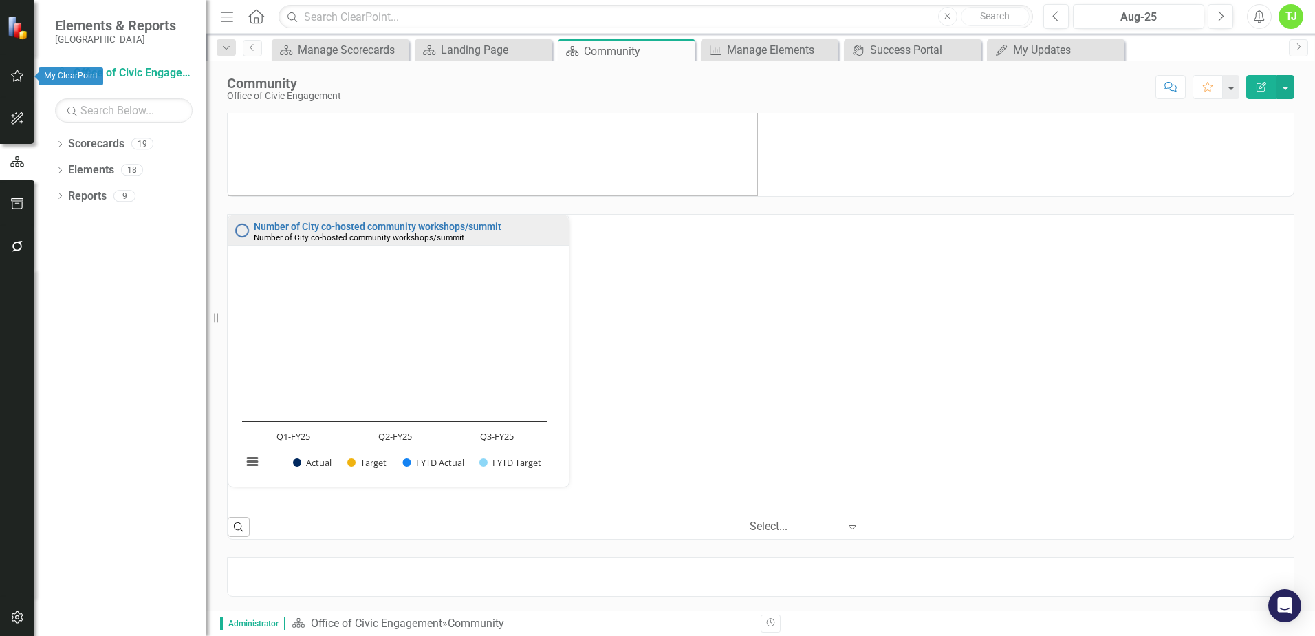
click at [16, 76] on icon "button" at bounding box center [17, 75] width 14 height 11
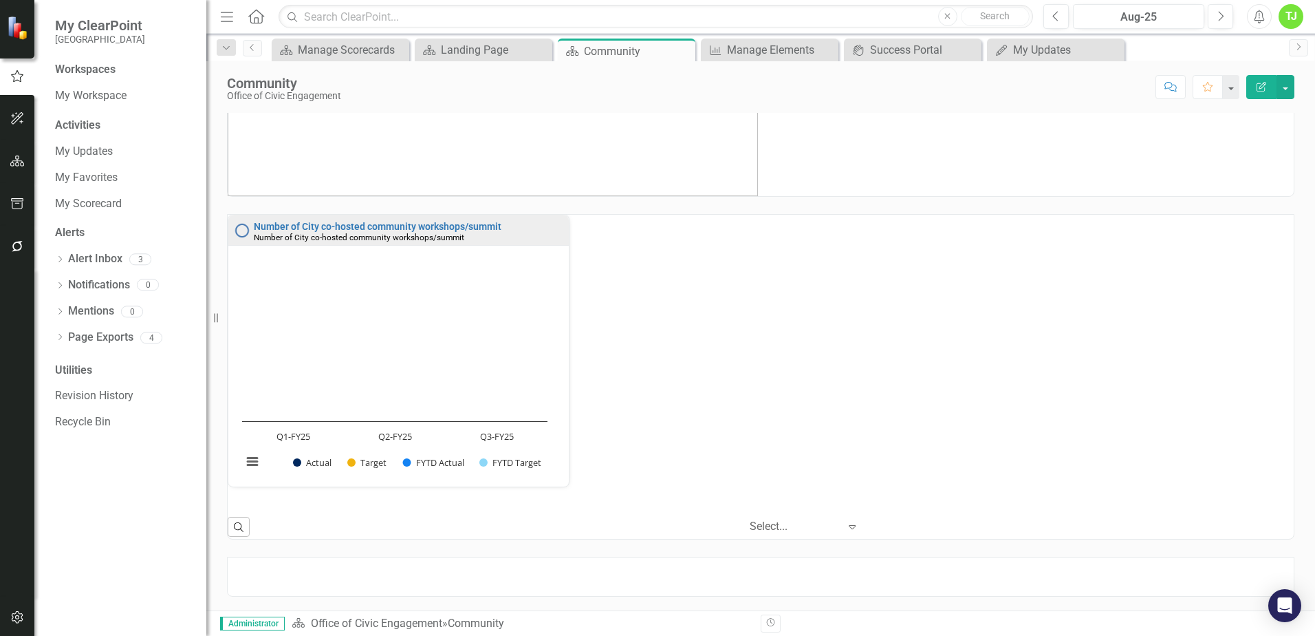
click at [259, 625] on span "Administrator" at bounding box center [252, 623] width 65 height 14
click at [20, 161] on icon "button" at bounding box center [17, 160] width 14 height 11
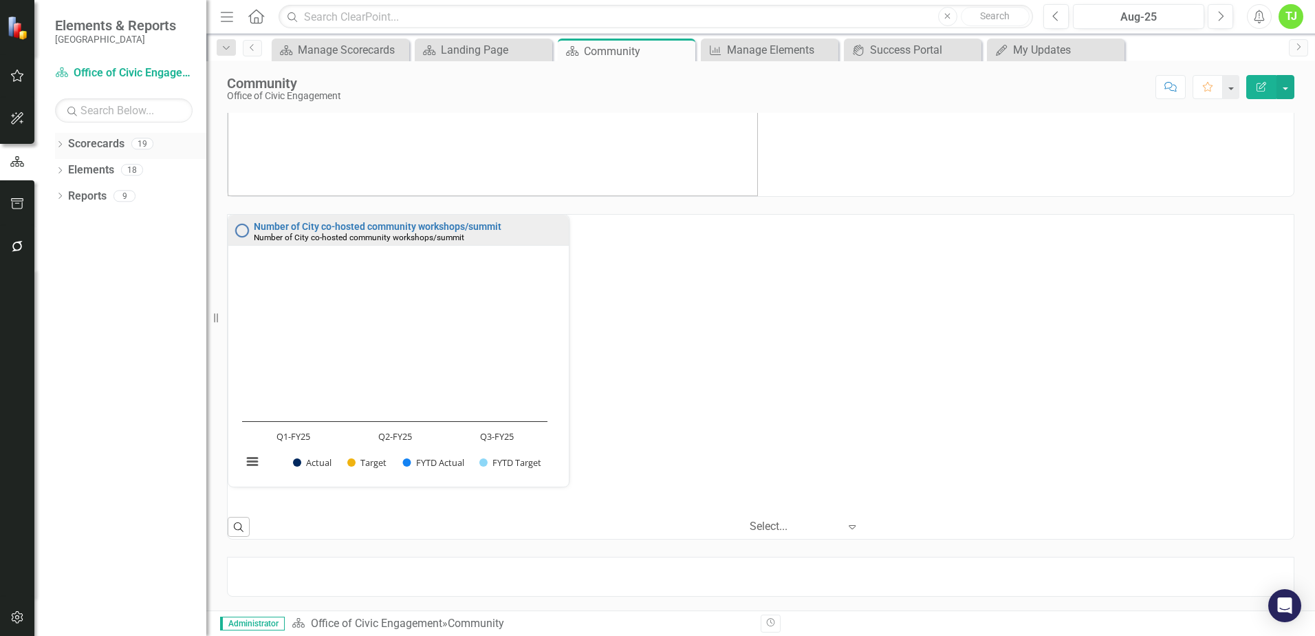
click at [60, 140] on div "Dropdown" at bounding box center [60, 146] width 10 height 12
click at [128, 166] on link "[GEOGRAPHIC_DATA]" at bounding box center [141, 170] width 131 height 16
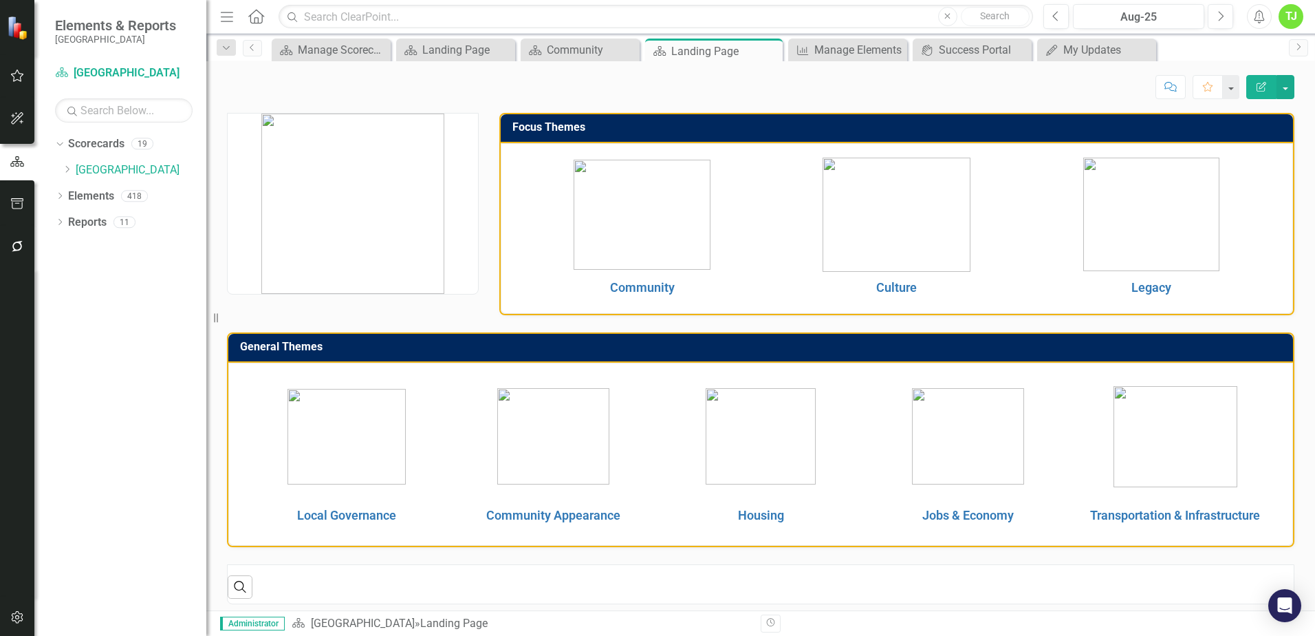
click at [642, 237] on img at bounding box center [642, 215] width 137 height 110
click at [634, 288] on link "Community" at bounding box center [642, 287] width 65 height 14
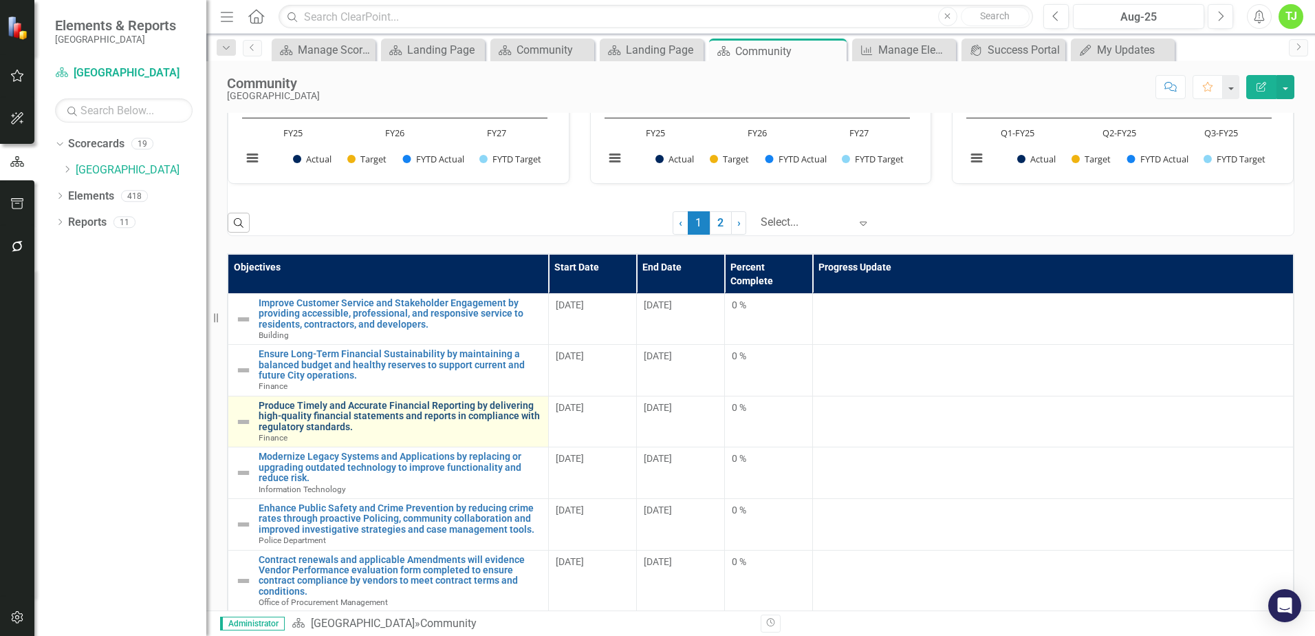
scroll to position [1278, 0]
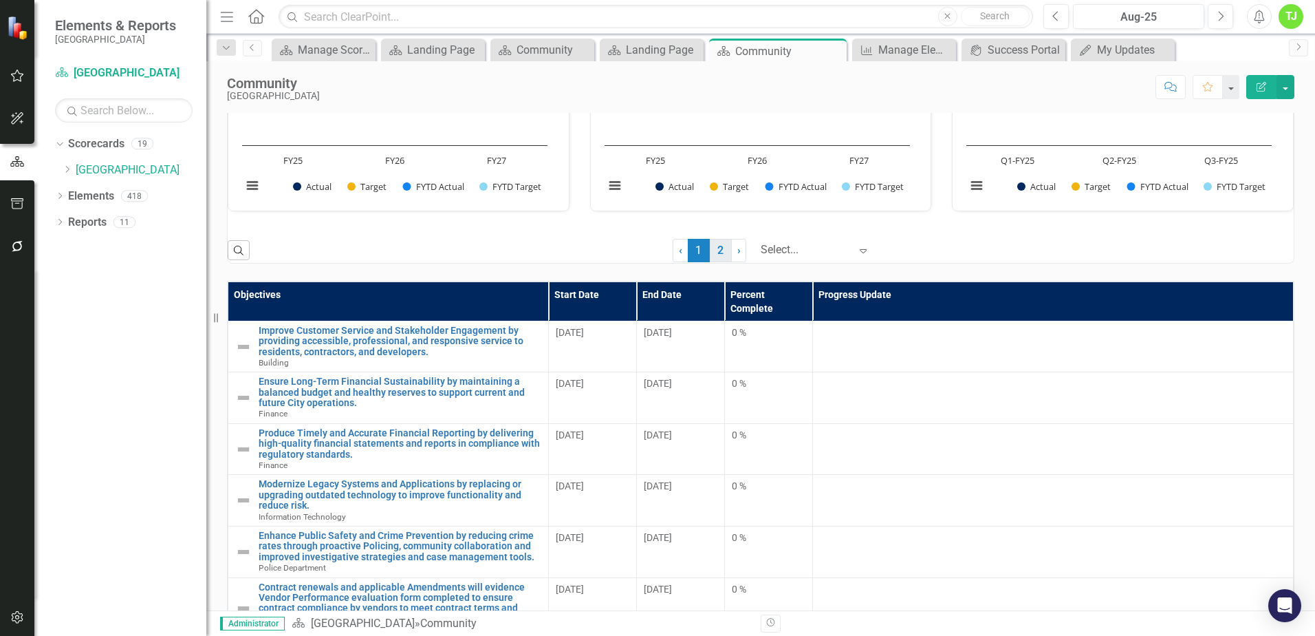
click at [711, 261] on link "2" at bounding box center [721, 250] width 22 height 23
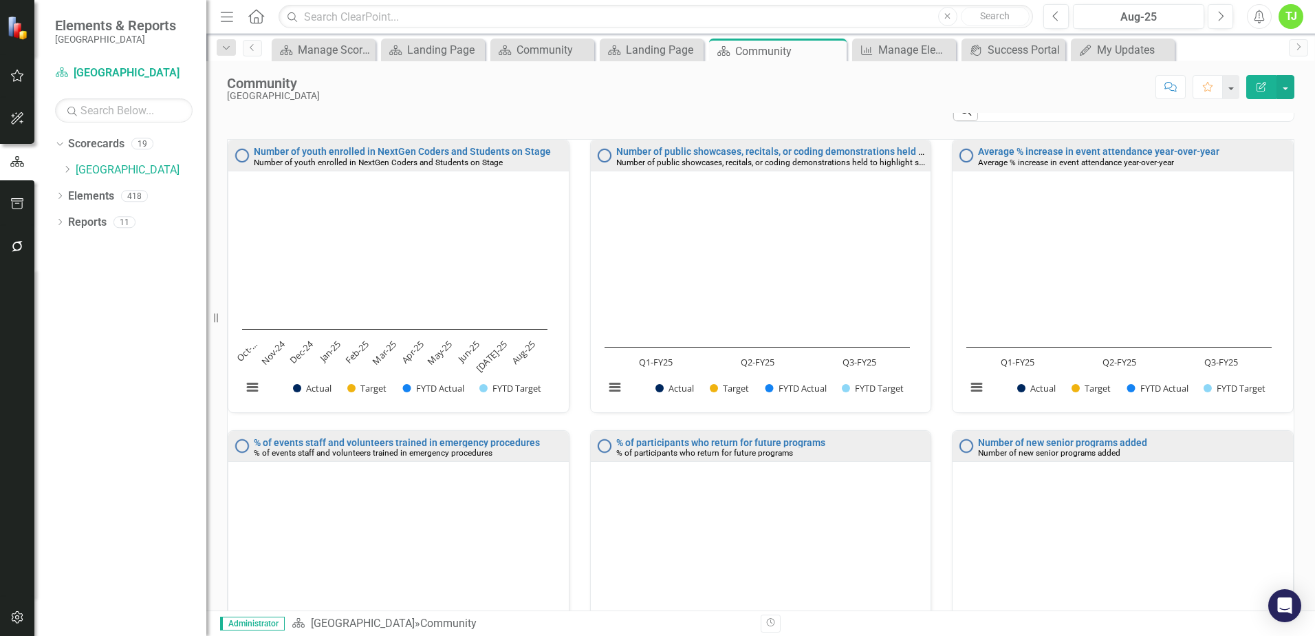
scroll to position [206, 0]
click at [57, 195] on icon "Dropdown" at bounding box center [60, 197] width 10 height 8
click at [390, 266] on rect "Interactive chart" at bounding box center [394, 296] width 319 height 224
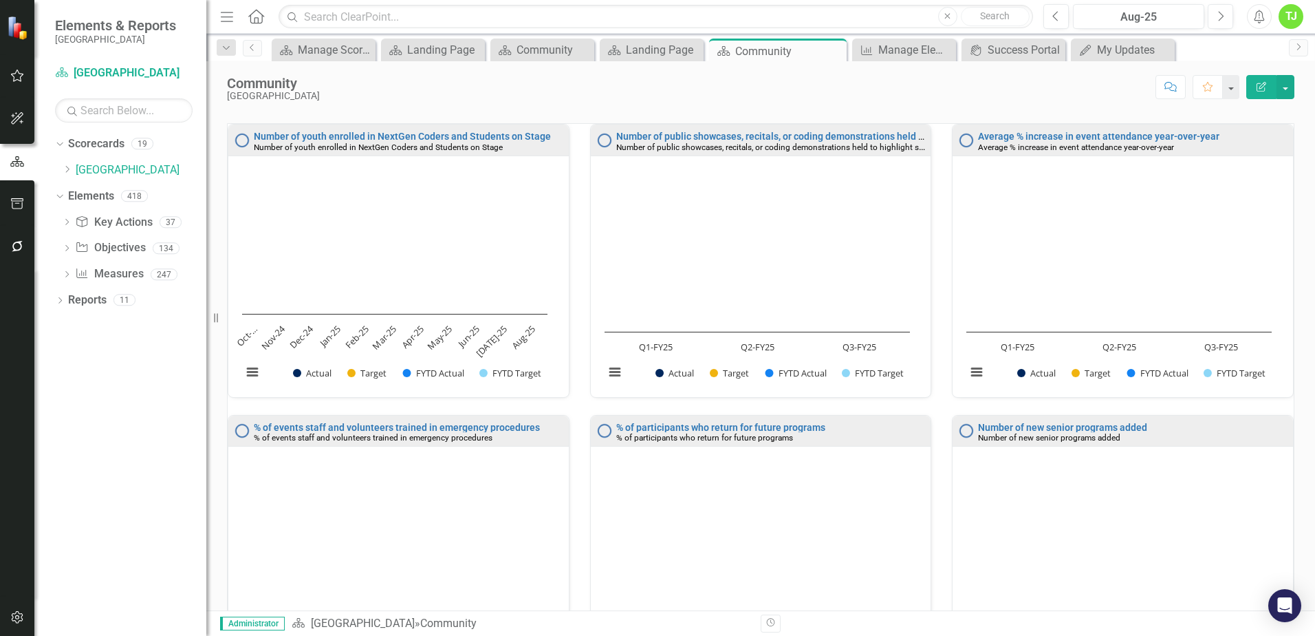
scroll to position [138, 0]
